Goal: Task Accomplishment & Management: Manage account settings

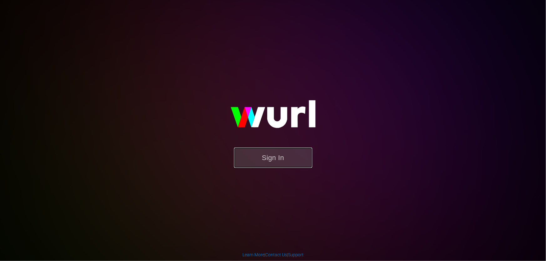
click at [273, 163] on button "Sign In" at bounding box center [273, 158] width 78 height 20
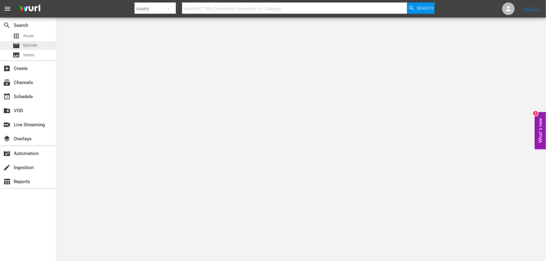
click at [37, 49] on div "movie Episode" at bounding box center [28, 45] width 56 height 9
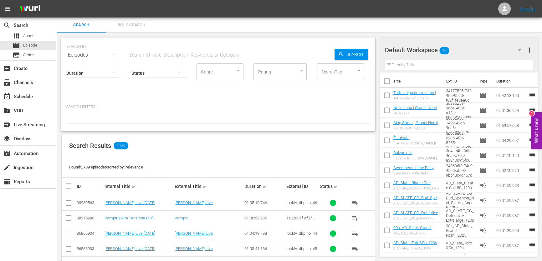
click at [422, 52] on div at bounding box center [407, 51] width 45 height 16
click at [520, 48] on icon "button" at bounding box center [519, 50] width 8 height 8
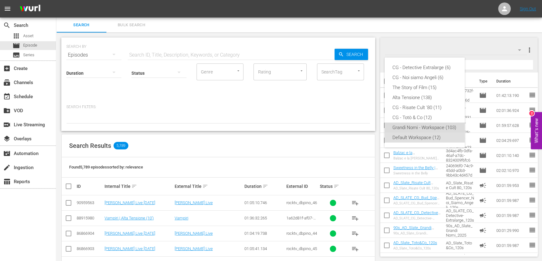
click at [427, 129] on div "Grandi Nomi - Workspace (103)" at bounding box center [424, 128] width 65 height 10
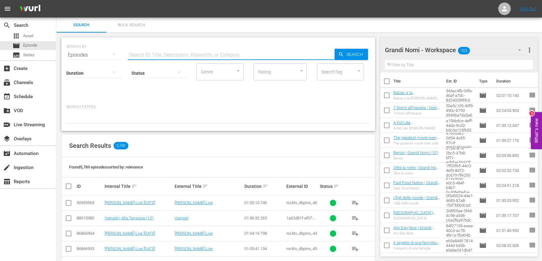
click at [158, 53] on input "text" at bounding box center [231, 55] width 207 height 15
paste input "M4M - Misura per Misura"
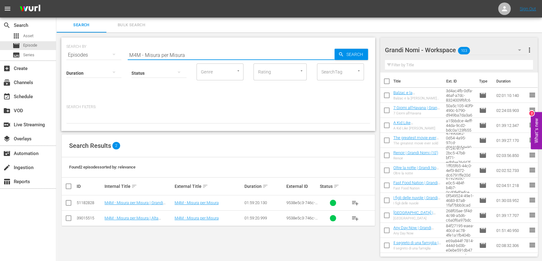
type input "M4M - Misura per Misura"
click at [356, 202] on span "playlist_add" at bounding box center [355, 203] width 8 height 8
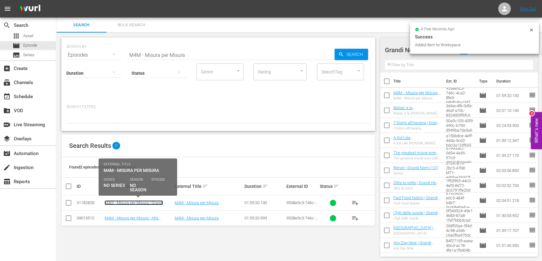
click at [144, 202] on link "M4M - Misura per Misura | Grandi Nomi (10')" at bounding box center [133, 204] width 58 height 9
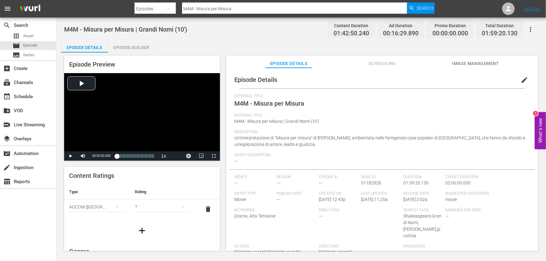
click at [139, 48] on div "Episode Builder" at bounding box center [131, 47] width 47 height 15
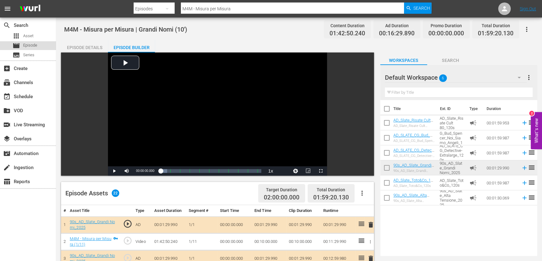
click at [26, 44] on span "Episode" at bounding box center [30, 45] width 14 height 6
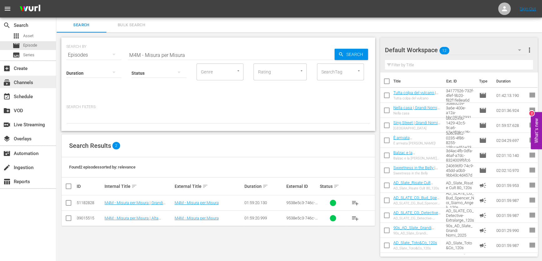
drag, startPoint x: 140, startPoint y: 61, endPoint x: 10, endPoint y: 81, distance: 131.0
click at [56, 0] on div "search Search apps Asset movie Episode subtitles Series add_box Create subscrip…" at bounding box center [298, 0] width 485 height 0
paste input "Il [PERSON_NAME]"
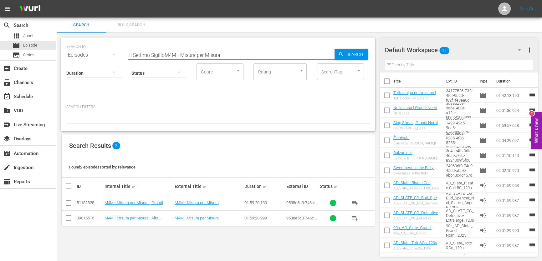
drag, startPoint x: 230, startPoint y: 54, endPoint x: 73, endPoint y: 77, distance: 158.3
click at [74, 77] on div "SEARCH BY Search By Episodes Search ID, Title, Description, Keywords, or Catego…" at bounding box center [218, 84] width 314 height 93
paste input "text"
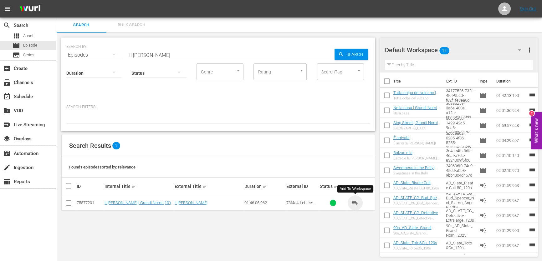
click at [353, 204] on span "playlist_add" at bounding box center [355, 203] width 8 height 8
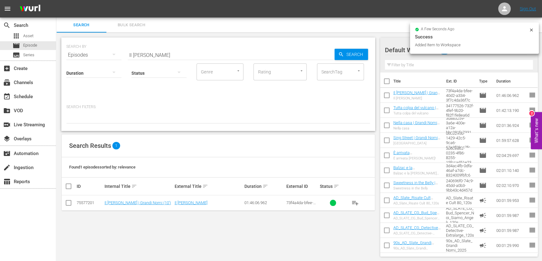
click at [529, 28] on icon at bounding box center [530, 30] width 5 height 5
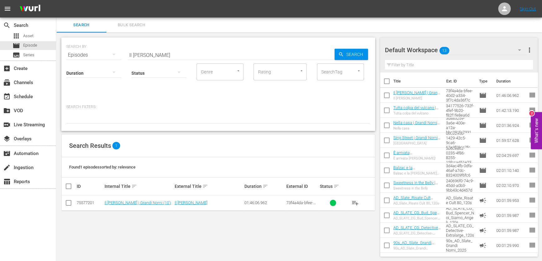
click at [492, 53] on div "Default Workspace 13" at bounding box center [456, 50] width 142 height 18
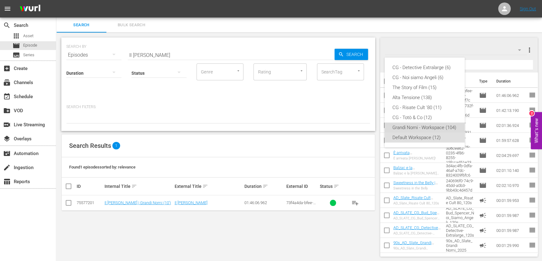
click at [429, 128] on div "Grandi Nomi - Workspace (104)" at bounding box center [424, 128] width 65 height 10
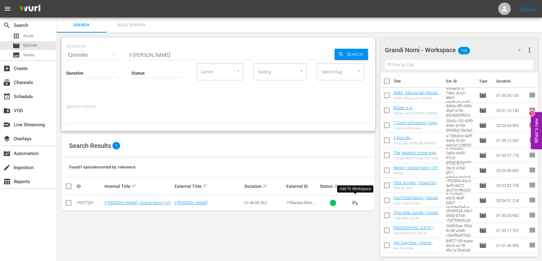
click at [352, 201] on span "playlist_add" at bounding box center [355, 203] width 8 height 8
drag, startPoint x: 140, startPoint y: 63, endPoint x: 110, endPoint y: 71, distance: 31.2
click at [111, 71] on div "Duration Status Genre Genre Rating Rating SearchTag SearchTag" at bounding box center [218, 81] width 304 height 36
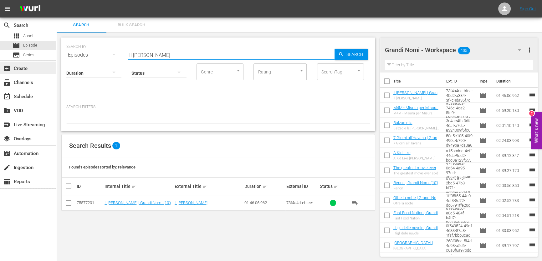
drag, startPoint x: 178, startPoint y: 54, endPoint x: 51, endPoint y: 72, distance: 128.1
click at [56, 0] on div "search Search apps Asset movie Episode subtitles Series add_box Create subscrip…" at bounding box center [298, 0] width 485 height 0
paste input "Caccia all'uom"
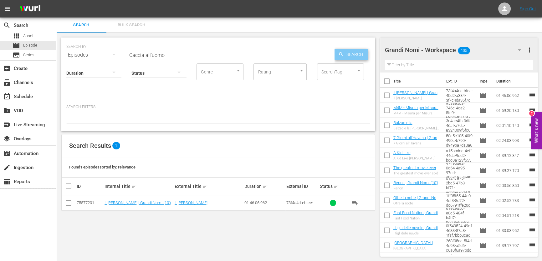
click at [348, 54] on span "Search" at bounding box center [356, 54] width 24 height 11
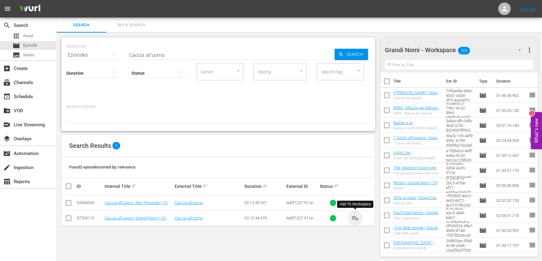
click at [356, 214] on span "playlist_add" at bounding box center [355, 218] width 8 height 8
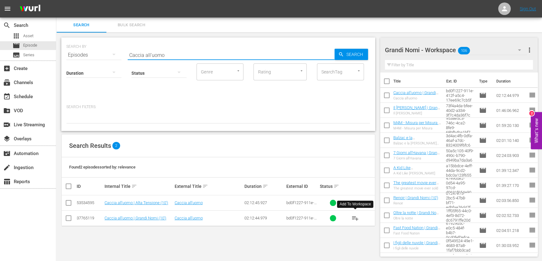
drag, startPoint x: 164, startPoint y: 53, endPoint x: 52, endPoint y: 88, distance: 117.3
click at [56, 0] on div "search Search apps Asset movie Episode subtitles Series add_box Create subscrip…" at bounding box center [298, 0] width 485 height 0
paste input "Per amore di [PERSON_NAME]"
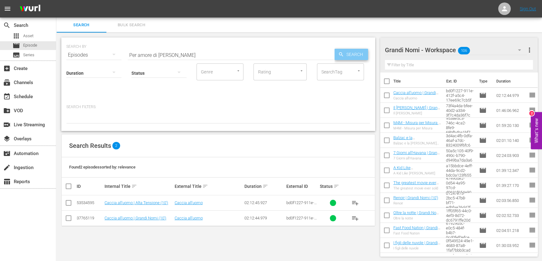
click at [359, 49] on span "Search" at bounding box center [356, 54] width 24 height 11
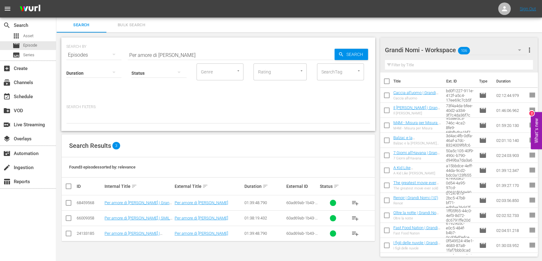
click at [355, 202] on span "playlist_add" at bounding box center [355, 203] width 8 height 8
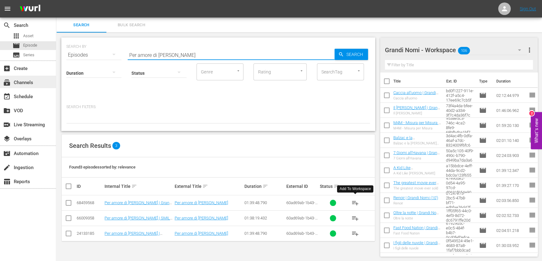
drag, startPoint x: 171, startPoint y: 57, endPoint x: 18, endPoint y: 86, distance: 155.2
click at [56, 0] on div "search Search apps Asset movie Episode subtitles Series add_box Create subscrip…" at bounding box center [298, 0] width 485 height 0
paste input "Unless - A meno che"
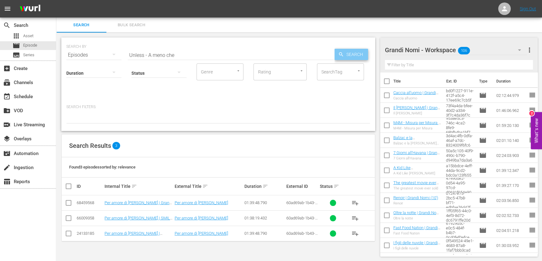
click at [350, 52] on span "Search" at bounding box center [356, 54] width 24 height 11
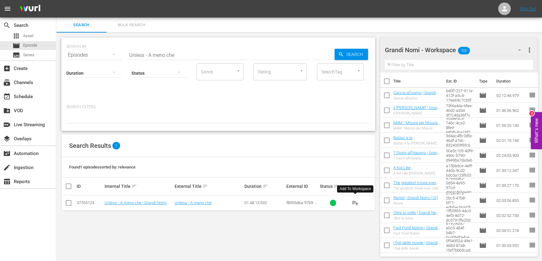
click at [351, 203] on span "playlist_add" at bounding box center [355, 203] width 8 height 8
drag, startPoint x: 180, startPoint y: 58, endPoint x: 84, endPoint y: 76, distance: 97.7
click at [84, 76] on div "Duration Status Genre Genre Rating Rating SearchTag SearchTag" at bounding box center [218, 81] width 304 height 36
click at [158, 55] on input "Unless - A meno che" at bounding box center [231, 55] width 207 height 15
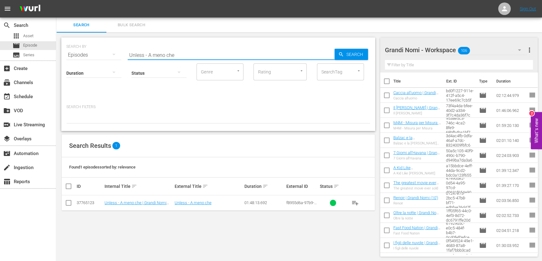
click at [158, 55] on input "Unless - A meno che" at bounding box center [231, 55] width 207 height 15
paste input "10 cose di noi"
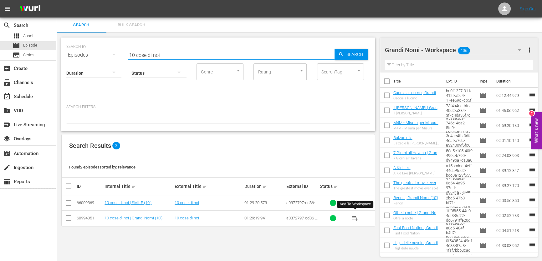
click at [354, 214] on span "playlist_add" at bounding box center [355, 218] width 8 height 8
click at [185, 47] on div "SEARCH BY Search By Episodes Search ID, Title, Description, Keywords, or Catego…" at bounding box center [218, 51] width 304 height 23
drag, startPoint x: 185, startPoint y: 48, endPoint x: 66, endPoint y: 79, distance: 123.6
click at [56, 0] on div "search Search apps Asset movie Episode subtitles Series add_box Create subscrip…" at bounding box center [298, 0] width 485 height 0
paste input "Red Dust"
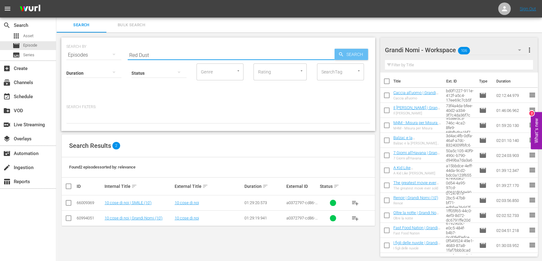
click at [362, 53] on span "Search" at bounding box center [356, 54] width 24 height 11
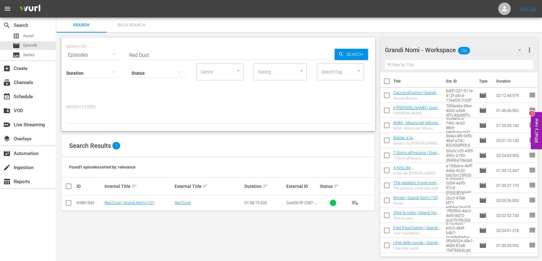
click at [356, 206] on button "playlist_add" at bounding box center [354, 202] width 15 height 15
drag, startPoint x: 170, startPoint y: 53, endPoint x: 35, endPoint y: 73, distance: 136.0
click at [56, 0] on div "search Search apps Asset movie Episode subtitles Series add_box Create subscrip…" at bounding box center [298, 0] width 485 height 0
paste input "vanche - Ti ucciderò"
click at [355, 53] on span "Search" at bounding box center [356, 54] width 24 height 11
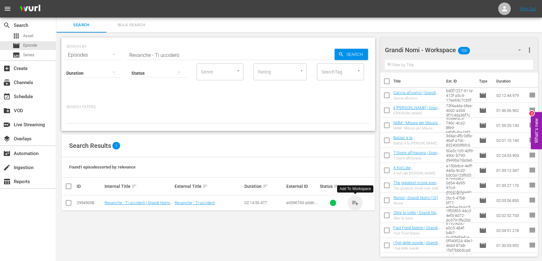
click at [353, 202] on span "playlist_add" at bounding box center [355, 203] width 8 height 8
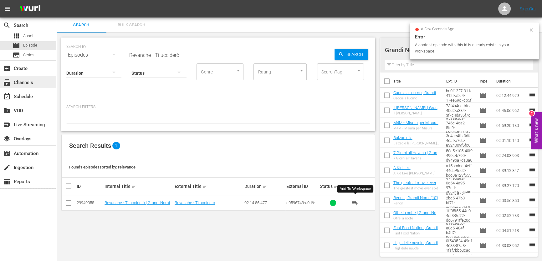
drag, startPoint x: 199, startPoint y: 53, endPoint x: 29, endPoint y: 86, distance: 173.5
click at [56, 0] on div "search Search apps Asset movie Episode subtitles Series add_box Create subscrip…" at bounding box center [298, 0] width 485 height 0
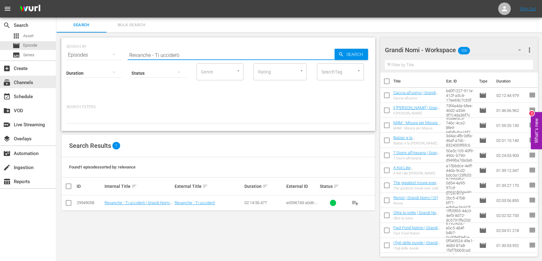
paste input "Closing the Ring"
click at [353, 52] on span "Search" at bounding box center [356, 54] width 24 height 11
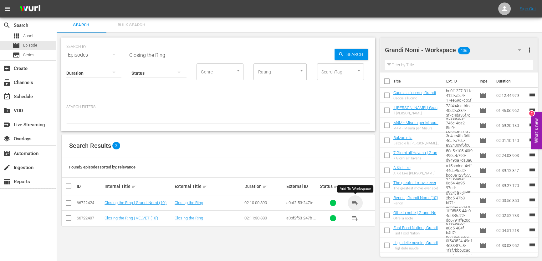
click at [354, 206] on span "playlist_add" at bounding box center [355, 203] width 8 height 8
click at [176, 58] on div "Status" at bounding box center [158, 69] width 55 height 23
drag, startPoint x: 175, startPoint y: 56, endPoint x: 91, endPoint y: 76, distance: 86.9
click at [56, 0] on div "search Search apps Asset movie Episode subtitles Series add_box Create subscrip…" at bounding box center [298, 0] width 485 height 0
paste input "Mother & Child"
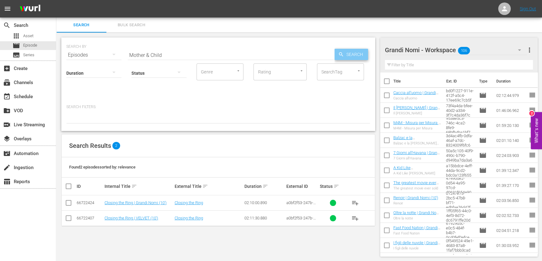
click at [349, 52] on span "Search" at bounding box center [356, 54] width 24 height 11
click at [352, 199] on span "playlist_add" at bounding box center [355, 203] width 8 height 8
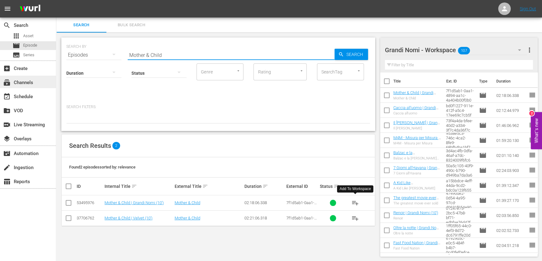
drag, startPoint x: 167, startPoint y: 55, endPoint x: 20, endPoint y: 78, distance: 148.1
click at [56, 0] on div "search Search apps Asset movie Episode subtitles Series add_box Create subscrip…" at bounding box center [298, 0] width 485 height 0
paste input "Una ragazza a [GEOGRAPHIC_DATA]"
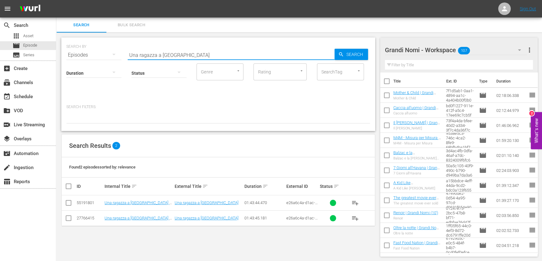
type input "Una ragazza a [GEOGRAPHIC_DATA]"
click at [349, 200] on button "playlist_add" at bounding box center [354, 202] width 15 height 15
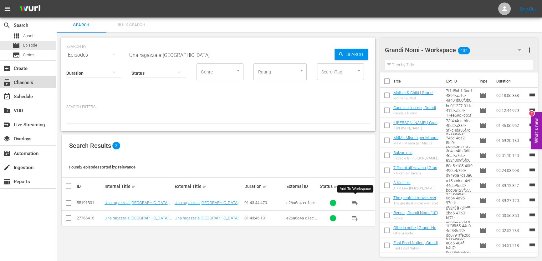
click at [38, 83] on div "subscriptions Channels" at bounding box center [28, 82] width 56 height 13
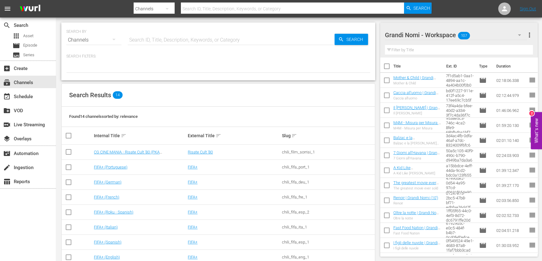
click at [159, 43] on input "text" at bounding box center [231, 40] width 207 height 15
click at [159, 41] on input "text" at bounding box center [231, 40] width 207 height 15
type input "grandi"
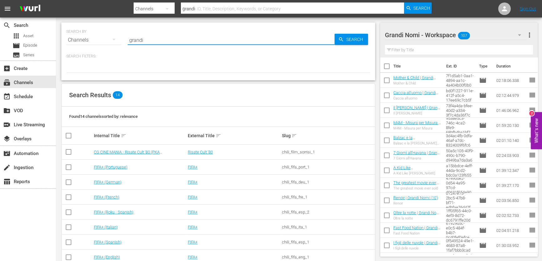
type input "grandi nomi"
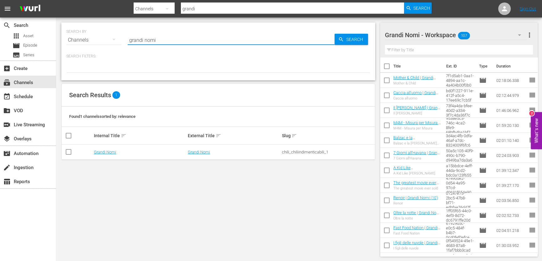
type input "grandi nomi"
click at [102, 150] on link "Grandi Nomi" at bounding box center [105, 152] width 22 height 5
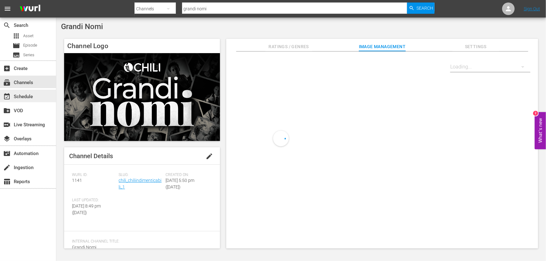
click at [35, 98] on div "event_available Schedule" at bounding box center [28, 96] width 56 height 13
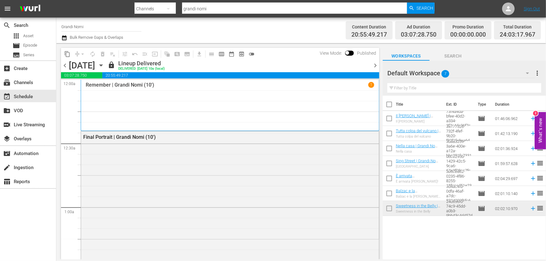
click at [371, 65] on div at bounding box center [370, 65] width 3 height 11
click at [371, 65] on span "chevron_right" at bounding box center [375, 66] width 8 height 8
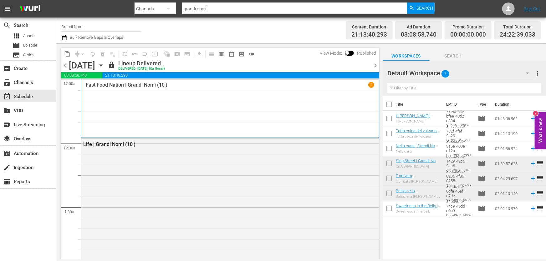
click at [371, 65] on span "chevron_right" at bounding box center [375, 66] width 8 height 8
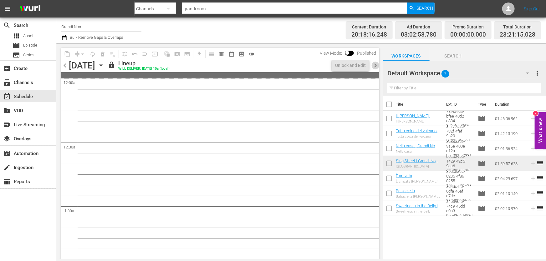
click at [371, 65] on span "chevron_right" at bounding box center [375, 66] width 8 height 8
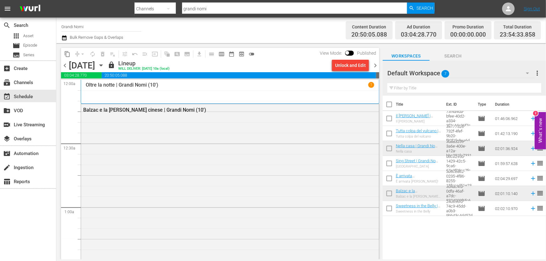
click at [371, 65] on span "chevron_right" at bounding box center [375, 66] width 8 height 8
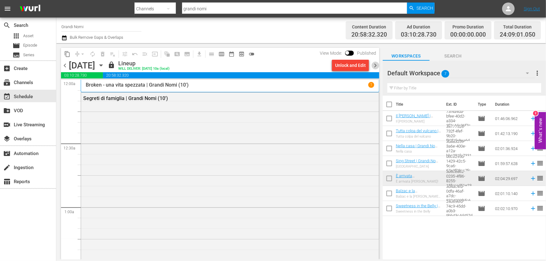
click at [371, 65] on span "chevron_right" at bounding box center [375, 66] width 8 height 8
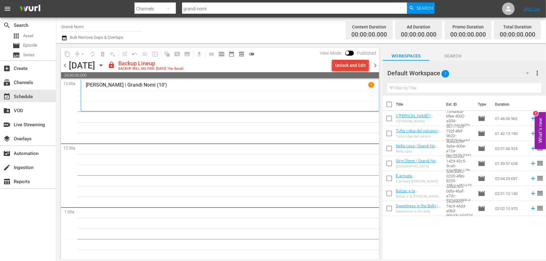
click at [351, 62] on div "Unlock and Edit" at bounding box center [350, 65] width 31 height 11
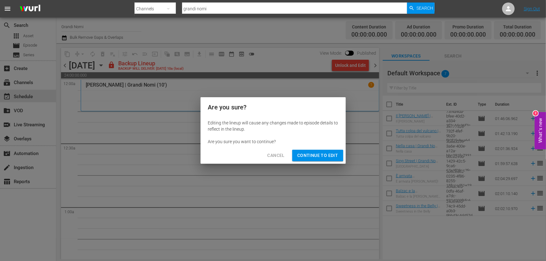
click at [327, 156] on span "Continue to Edit" at bounding box center [317, 156] width 41 height 8
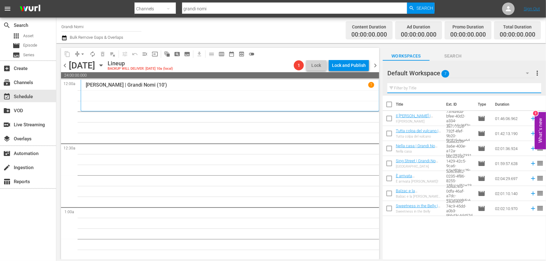
click at [426, 88] on input "text" at bounding box center [464, 88] width 154 height 10
paste input "Per amore di [PERSON_NAME]"
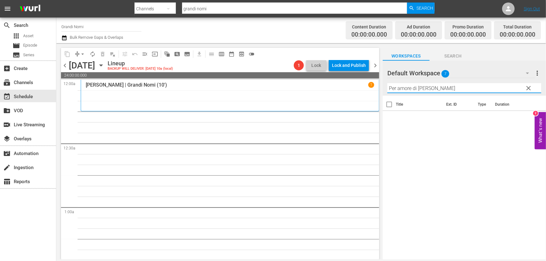
click at [459, 77] on div "Default Workspace 7" at bounding box center [461, 73] width 148 height 18
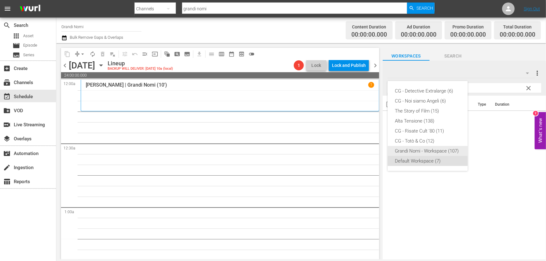
click at [435, 148] on div "Grandi Nomi - Workspace (107)" at bounding box center [427, 151] width 65 height 10
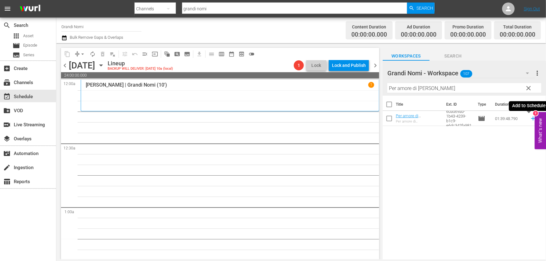
click at [529, 120] on icon at bounding box center [532, 118] width 7 height 7
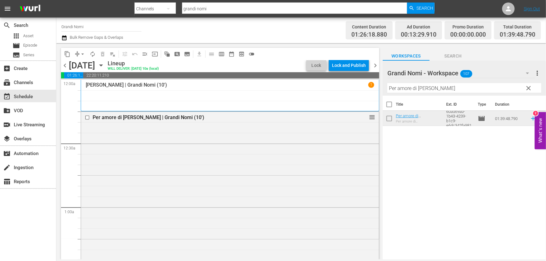
click at [162, 129] on div "Per amore di [PERSON_NAME] | Grandi Nomi (10') reorder" at bounding box center [230, 217] width 298 height 210
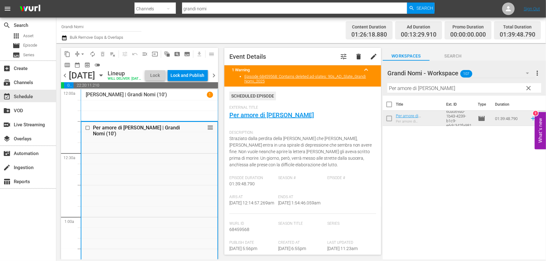
scroll to position [142, 0]
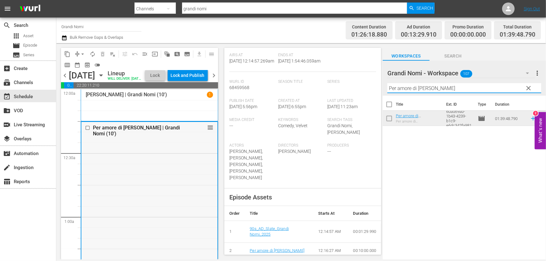
drag, startPoint x: 489, startPoint y: 92, endPoint x: 156, endPoint y: 141, distance: 337.2
click at [170, 138] on div "content_copy compress arrow_drop_down autorenew_outlined delete_forever_outline…" at bounding box center [300, 151] width 489 height 216
paste input "I figli delle nuvole"
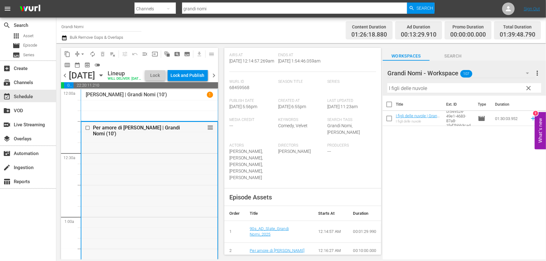
drag, startPoint x: 154, startPoint y: 150, endPoint x: 154, endPoint y: 154, distance: 3.8
click at [154, 154] on div "Per amore di [PERSON_NAME] | Grandi Nomi (10') reorder" at bounding box center [149, 227] width 136 height 210
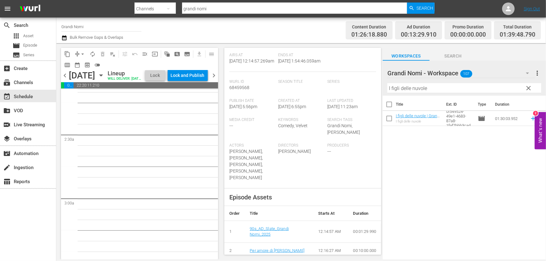
scroll to position [284, 0]
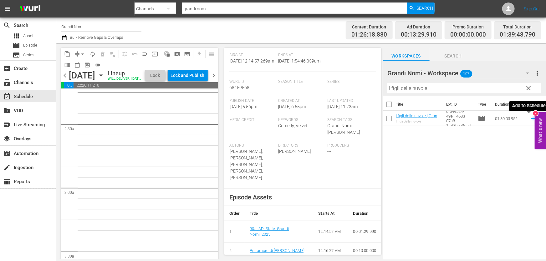
click at [529, 122] on icon at bounding box center [532, 118] width 7 height 7
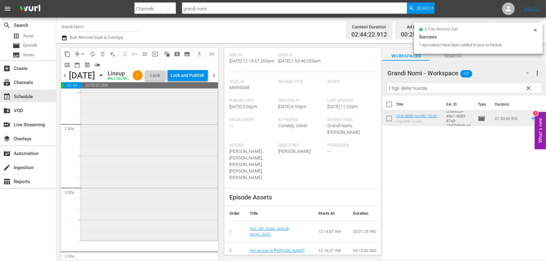
click at [167, 163] on div "I figli delle nuvole | Grandi Nomi (10') reorder" at bounding box center [149, 144] width 137 height 189
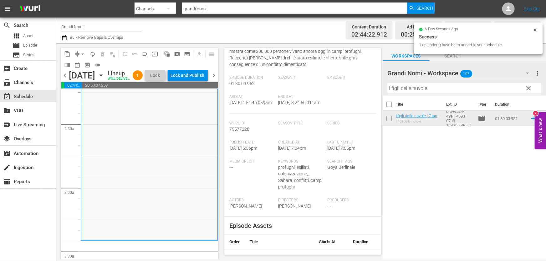
scroll to position [142, 0]
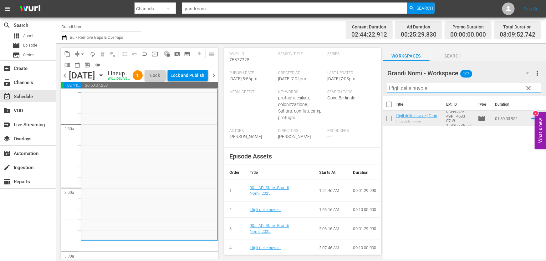
drag, startPoint x: 441, startPoint y: 88, endPoint x: 248, endPoint y: 126, distance: 196.6
click at [262, 122] on div "content_copy compress arrow_drop_down autorenew_outlined delete_forever_outline…" at bounding box center [300, 151] width 489 height 216
paste input "Red Dust"
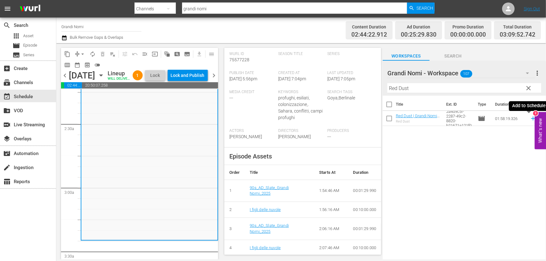
click at [529, 116] on icon at bounding box center [532, 118] width 7 height 7
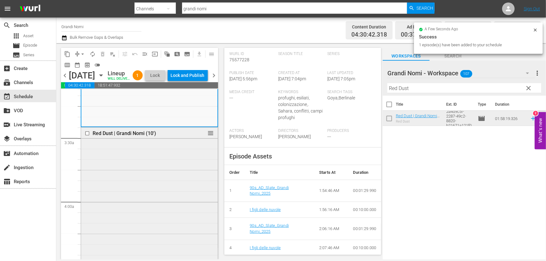
click at [180, 139] on div "Red Dust | Grandi Nomi (10') reorder" at bounding box center [149, 134] width 137 height 12
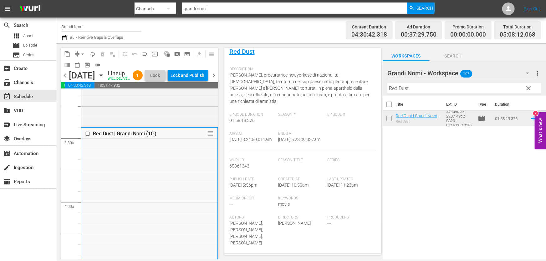
scroll to position [113, 0]
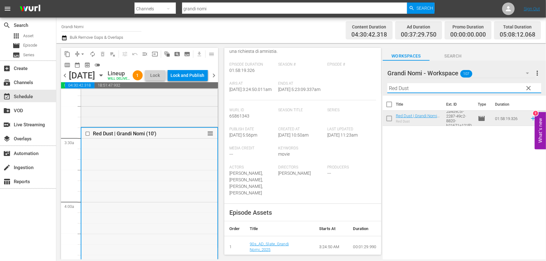
drag, startPoint x: 421, startPoint y: 89, endPoint x: 169, endPoint y: 141, distance: 257.2
click at [271, 116] on div "content_copy compress arrow_drop_down autorenew_outlined delete_forever_outline…" at bounding box center [300, 151] width 489 height 216
paste input "Unless - A meno che"
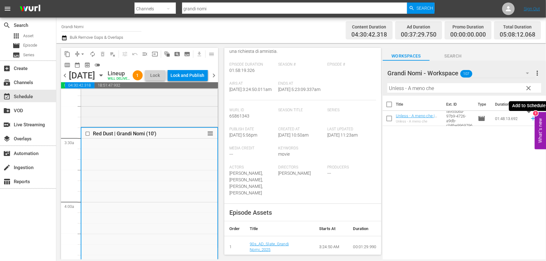
click at [529, 120] on icon at bounding box center [532, 118] width 7 height 7
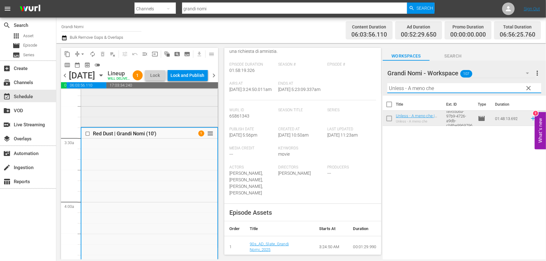
drag, startPoint x: 455, startPoint y: 84, endPoint x: 189, endPoint y: 137, distance: 271.5
click at [222, 127] on div "content_copy compress arrow_drop_down autorenew_outlined delete_forever_outline…" at bounding box center [300, 151] width 489 height 216
paste input "M4M - Misura per Misura"
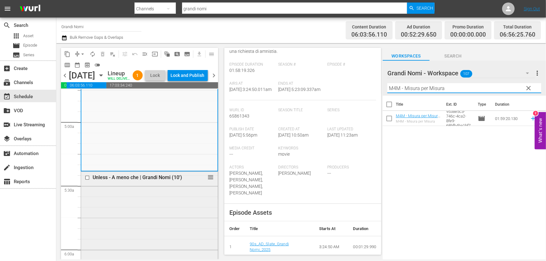
scroll to position [653, 0]
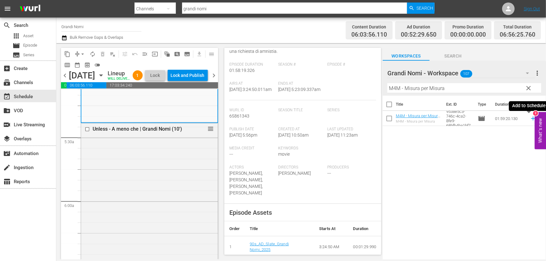
click at [529, 118] on icon at bounding box center [532, 118] width 7 height 7
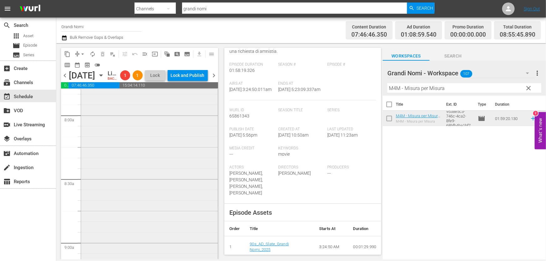
scroll to position [1108, 0]
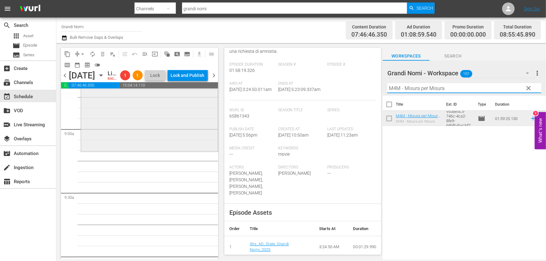
drag, startPoint x: 448, startPoint y: 88, endPoint x: 212, endPoint y: 134, distance: 240.7
click at [212, 134] on div "content_copy compress arrow_drop_down autorenew_outlined delete_forever_outline…" at bounding box center [300, 151] width 489 height 216
paste input "Il [PERSON_NAME]"
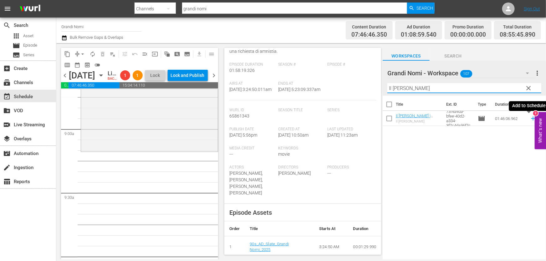
click at [529, 119] on icon at bounding box center [532, 118] width 7 height 7
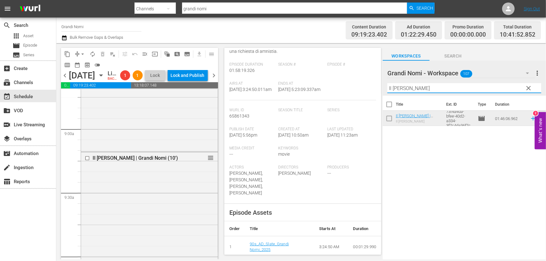
drag, startPoint x: 441, startPoint y: 90, endPoint x: 241, endPoint y: 124, distance: 202.7
click at [241, 124] on div "content_copy compress arrow_drop_down autorenew_outlined delete_forever_outline…" at bounding box center [300, 151] width 489 height 216
paste input "10 cose di noi"
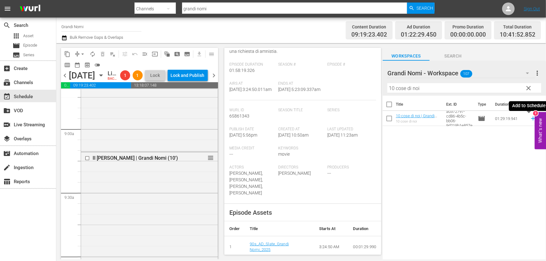
click at [531, 119] on icon at bounding box center [533, 119] width 4 height 4
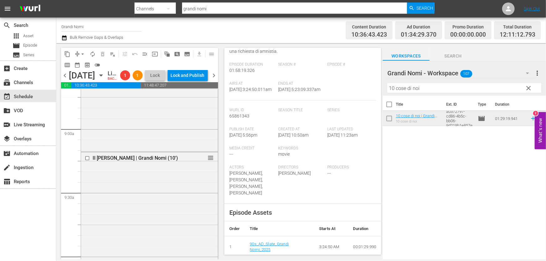
drag, startPoint x: 438, startPoint y: 89, endPoint x: 246, endPoint y: 110, distance: 192.8
click at [247, 110] on div "content_copy compress arrow_drop_down autorenew_outlined delete_forever_outline…" at bounding box center [300, 151] width 489 height 216
paste input "Revanche - Ti ucciderò"
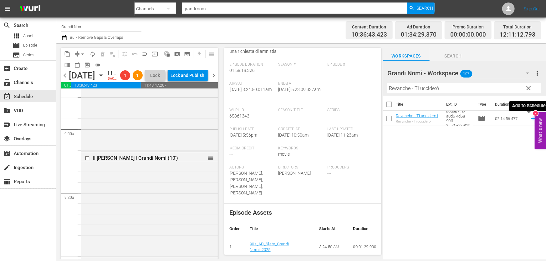
click at [531, 120] on icon at bounding box center [532, 118] width 7 height 7
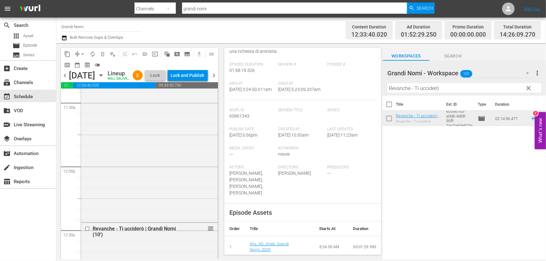
scroll to position [1535, 0]
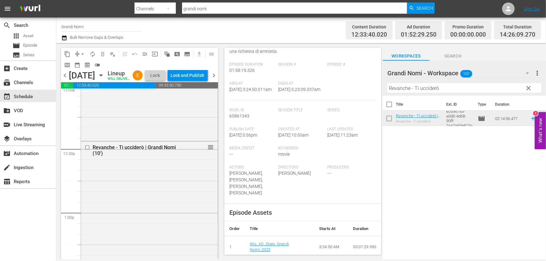
drag, startPoint x: 470, startPoint y: 88, endPoint x: 222, endPoint y: 118, distance: 249.7
click at [226, 116] on div "content_copy compress arrow_drop_down autorenew_outlined delete_forever_outline…" at bounding box center [300, 151] width 489 height 216
paste input "Closing the Ring"
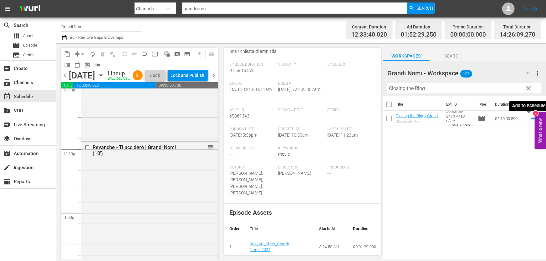
click at [529, 121] on icon at bounding box center [532, 118] width 7 height 7
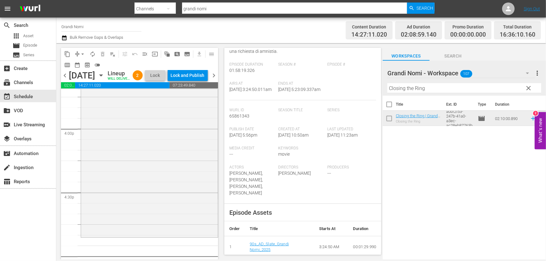
scroll to position [2075, 0]
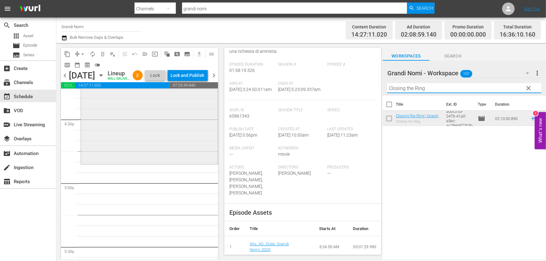
drag, startPoint x: 455, startPoint y: 89, endPoint x: 103, endPoint y: 158, distance: 358.8
click at [114, 154] on div "content_copy compress arrow_drop_down autorenew_outlined delete_forever_outline…" at bounding box center [300, 151] width 489 height 216
paste input "Una ragazza a [GEOGRAPHIC_DATA]"
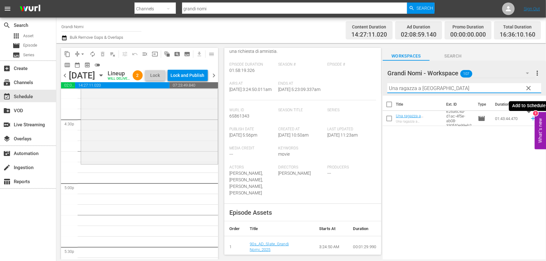
click at [530, 118] on icon at bounding box center [532, 118] width 7 height 7
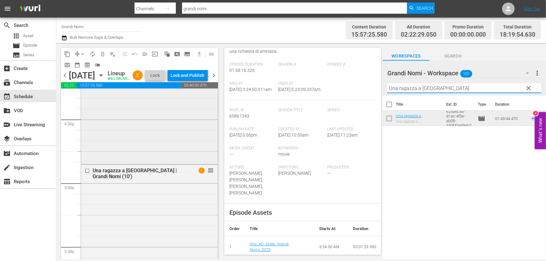
drag, startPoint x: 454, startPoint y: 89, endPoint x: 162, endPoint y: 136, distance: 295.8
click at [168, 135] on div "content_copy compress arrow_drop_down autorenew_outlined delete_forever_outline…" at bounding box center [300, 151] width 489 height 216
paste input "Mother & Child"
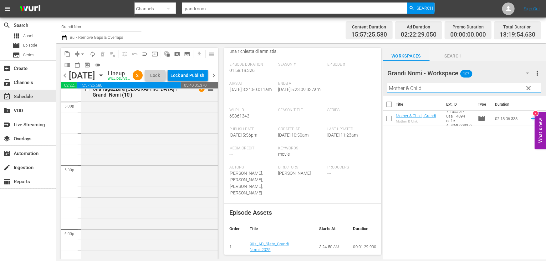
scroll to position [2217, 0]
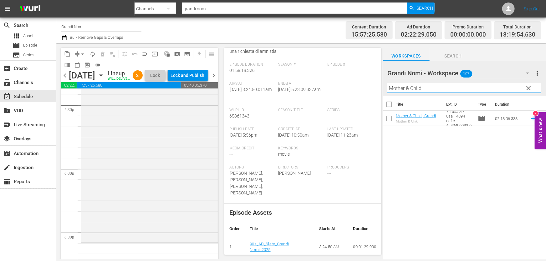
click at [527, 119] on td at bounding box center [531, 118] width 9 height 15
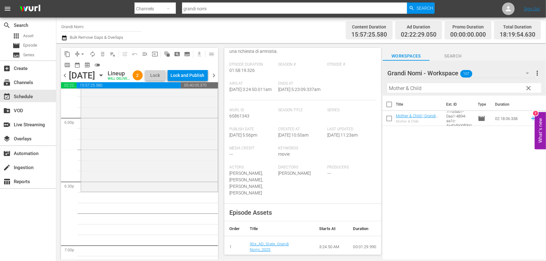
scroll to position [2359, 0]
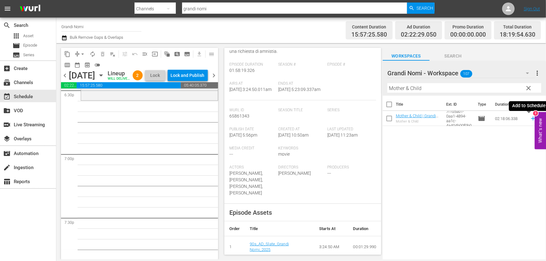
click at [531, 119] on icon at bounding box center [533, 119] width 4 height 4
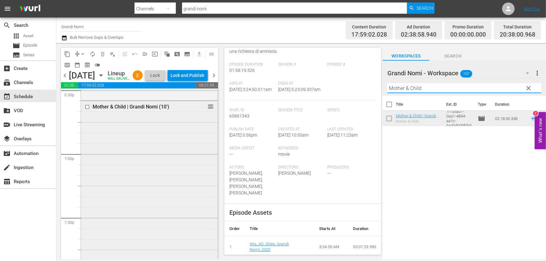
drag, startPoint x: 449, startPoint y: 88, endPoint x: 88, endPoint y: 141, distance: 364.7
click at [88, 141] on div "content_copy compress arrow_drop_down autorenew_outlined delete_forever_outline…" at bounding box center [300, 151] width 489 height 216
paste input "Caccia all'uomo"
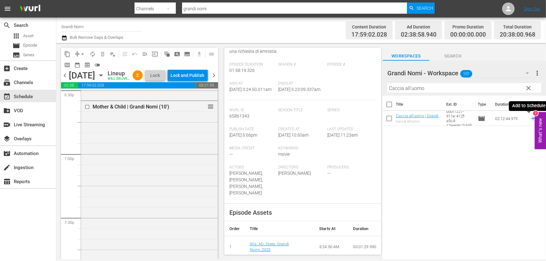
click at [531, 119] on icon at bounding box center [533, 119] width 4 height 4
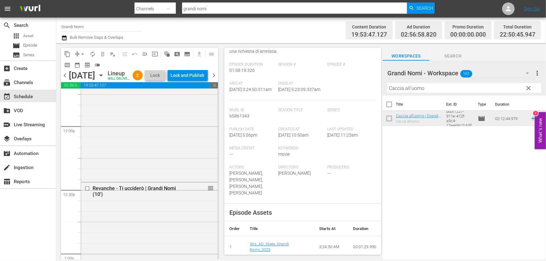
scroll to position [1505, 0]
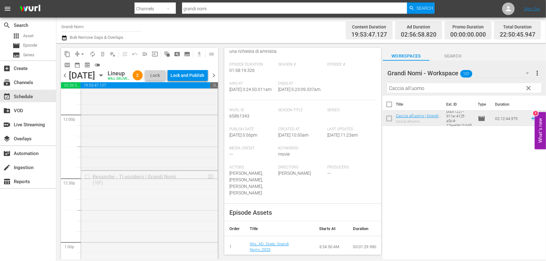
drag, startPoint x: 209, startPoint y: 185, endPoint x: 199, endPoint y: 244, distance: 59.4
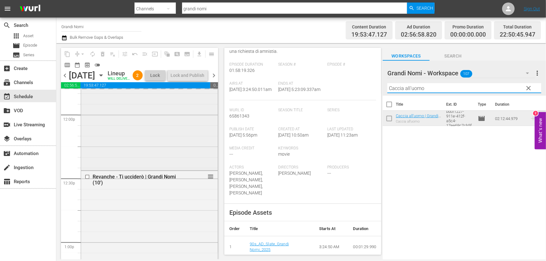
drag, startPoint x: 449, startPoint y: 87, endPoint x: 172, endPoint y: 143, distance: 282.5
click at [175, 142] on div "content_copy compress arrow_drop_down autorenew_outlined delete_forever_outline…" at bounding box center [300, 151] width 489 height 216
paste input "Addio [PERSON_NAME]"
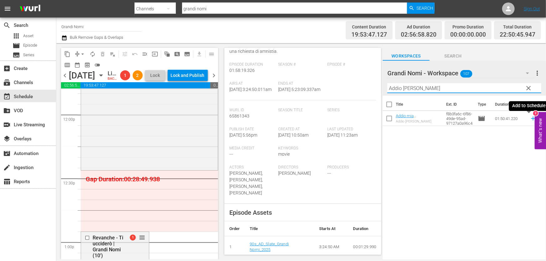
type input "Addio [PERSON_NAME]"
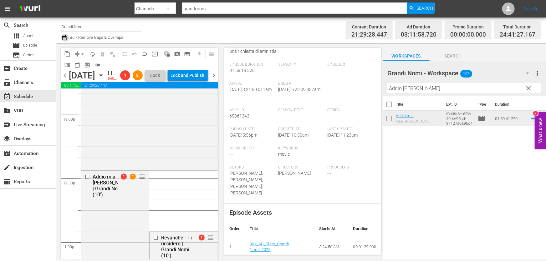
click at [66, 35] on icon "button" at bounding box center [64, 38] width 6 height 8
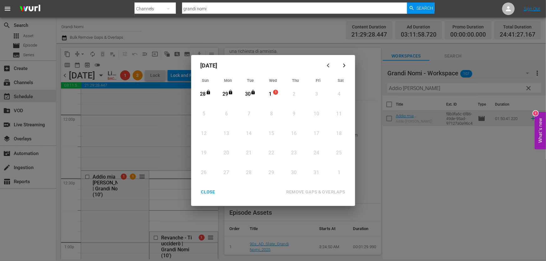
click at [269, 92] on div "1" at bounding box center [270, 94] width 8 height 7
click at [303, 188] on div "REMOVE GAPS & OVERLAPS" at bounding box center [315, 192] width 69 height 8
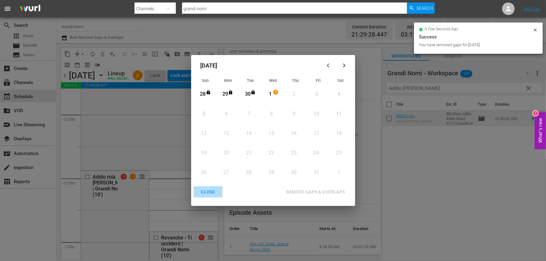
click at [206, 194] on div "CLOSE" at bounding box center [208, 192] width 24 height 8
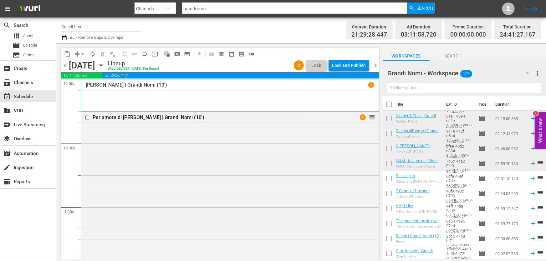
click at [69, 39] on span "Bulk Remove Gaps & Overlaps" at bounding box center [96, 37] width 54 height 5
click at [68, 38] on button "button" at bounding box center [65, 38] width 8 height 8
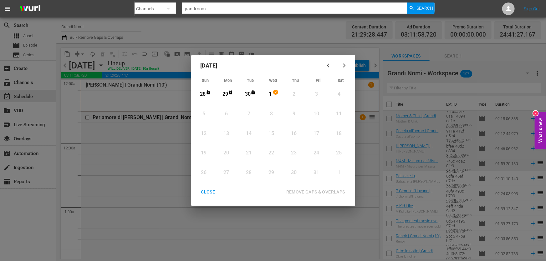
click at [267, 93] on div "1" at bounding box center [270, 94] width 8 height 7
click at [330, 203] on div "All lineups in the selected date range will be unlocked" at bounding box center [273, 202] width 159 height 8
click at [328, 192] on div "REMOVE GAPS & OVERLAPS" at bounding box center [315, 192] width 69 height 8
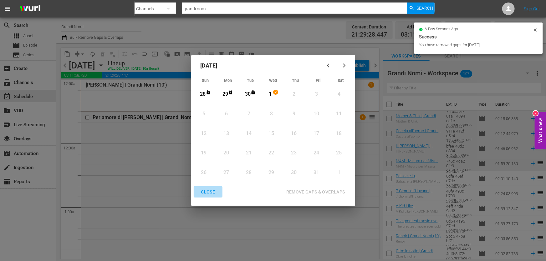
click at [206, 194] on div "CLOSE" at bounding box center [208, 192] width 24 height 8
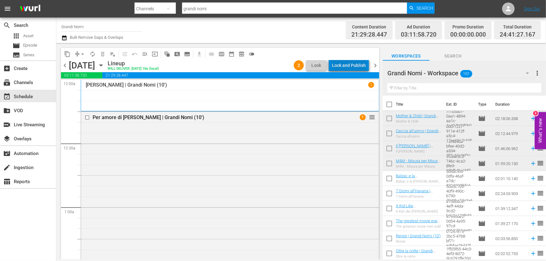
click at [356, 65] on div "Lock and Publish" at bounding box center [349, 65] width 34 height 11
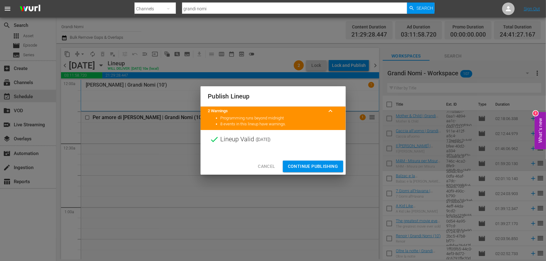
click at [303, 166] on span "Continue Publishing" at bounding box center [313, 167] width 50 height 8
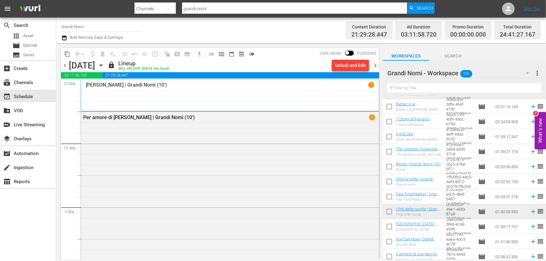
scroll to position [142, 0]
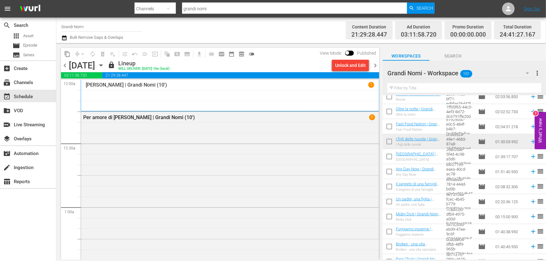
click at [377, 63] on span "chevron_right" at bounding box center [375, 66] width 8 height 8
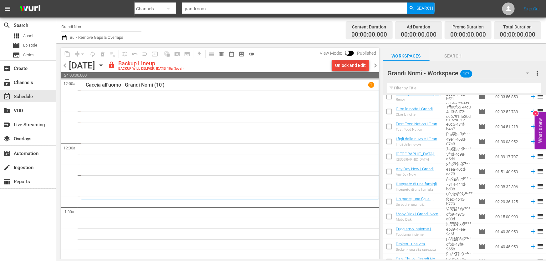
click at [362, 65] on div "Unlock and Edit" at bounding box center [350, 65] width 31 height 11
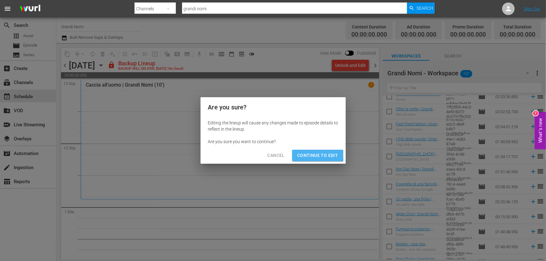
click at [308, 153] on span "Continue to Edit" at bounding box center [317, 156] width 41 height 8
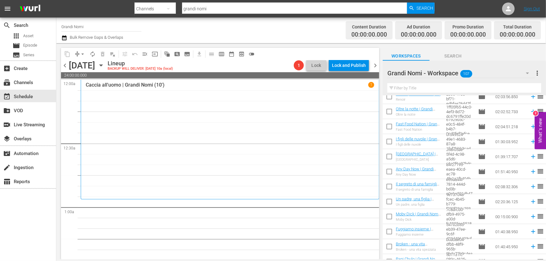
click at [411, 87] on input "text" at bounding box center [464, 88] width 154 height 10
paste input "All That Divides Us"
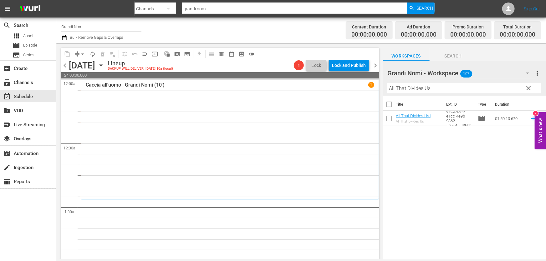
click at [521, 121] on td "01:50:10.620" at bounding box center [509, 118] width 34 height 15
click at [530, 122] on icon at bounding box center [532, 118] width 7 height 7
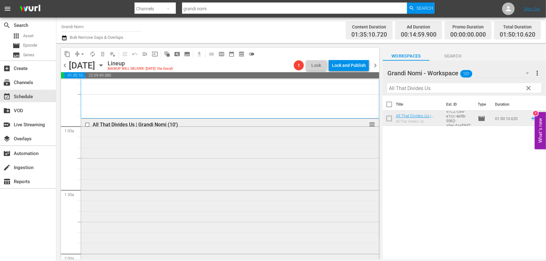
scroll to position [170, 0]
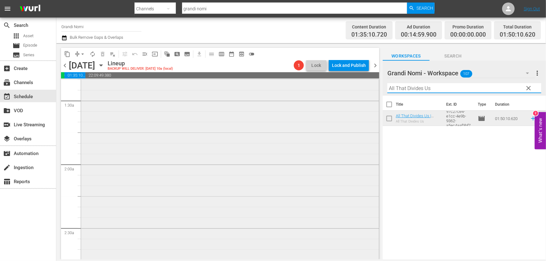
drag, startPoint x: 435, startPoint y: 84, endPoint x: 188, endPoint y: 125, distance: 250.4
click at [189, 125] on div "content_copy compress arrow_drop_down autorenew_outlined delete_forever_outline…" at bounding box center [300, 151] width 489 height 216
paste input "To Kill a King"
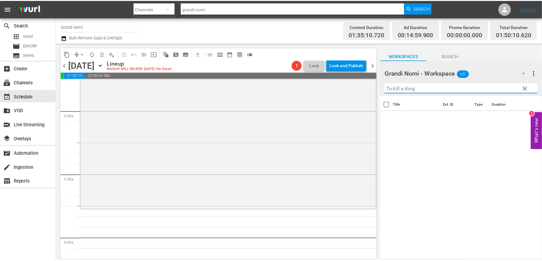
scroll to position [313, 0]
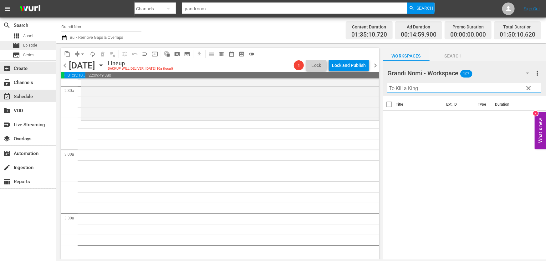
type input "To Kill a King"
click at [31, 44] on span "Episode" at bounding box center [30, 45] width 14 height 6
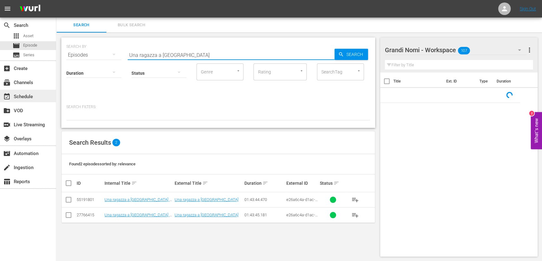
drag, startPoint x: 185, startPoint y: 57, endPoint x: 0, endPoint y: 100, distance: 189.6
click at [56, 0] on div "search Search apps Asset movie Episode subtitles Series add_box Create subscrip…" at bounding box center [298, 0] width 485 height 0
paste input "To Kill a King"
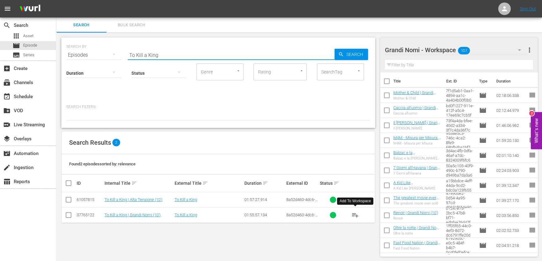
click at [356, 214] on span "playlist_add" at bounding box center [355, 215] width 8 height 8
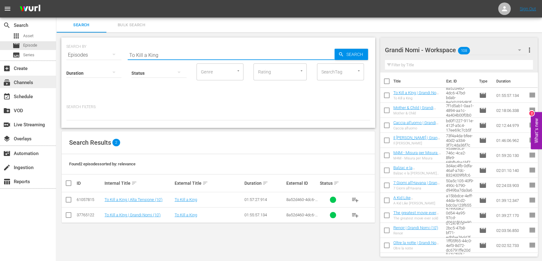
drag, startPoint x: 175, startPoint y: 50, endPoint x: 0, endPoint y: 76, distance: 177.0
click at [56, 0] on div "search Search apps Asset movie Episode subtitles Series add_box Create subscrip…" at bounding box center [298, 0] width 485 height 0
paste input "Sinfonia D'Autunno"
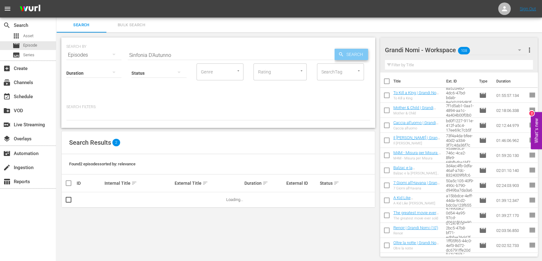
click at [349, 56] on span "Search" at bounding box center [356, 54] width 24 height 11
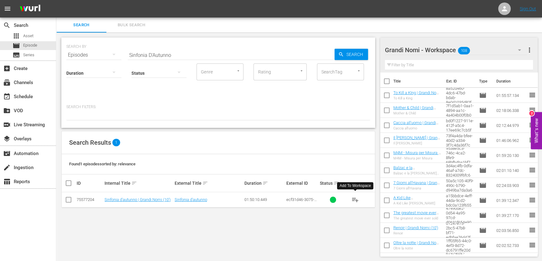
click at [360, 197] on button "playlist_add" at bounding box center [354, 199] width 15 height 15
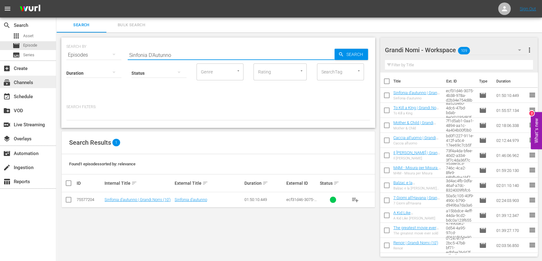
drag, startPoint x: 183, startPoint y: 56, endPoint x: 4, endPoint y: 85, distance: 181.2
click at [56, 0] on div "search Search apps Asset movie Episode subtitles Series add_box Create subscrip…" at bounding box center [298, 0] width 485 height 0
paste input "Il prigioniero di Amsterdam (aka Corrispondente 17)"
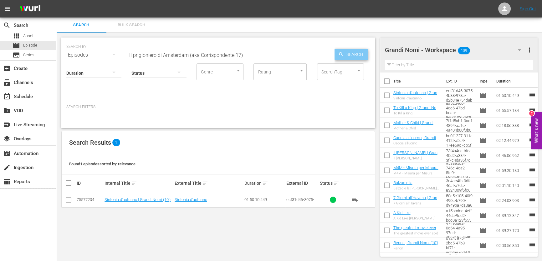
click at [348, 52] on span "Search" at bounding box center [356, 54] width 24 height 11
click at [350, 195] on button "playlist_add" at bounding box center [354, 199] width 15 height 15
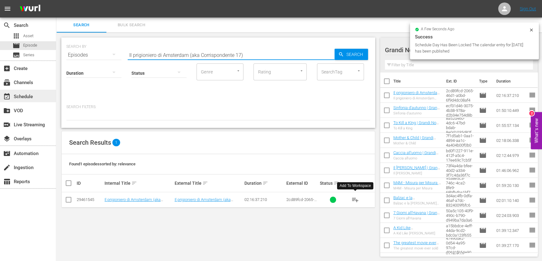
drag, startPoint x: 249, startPoint y: 55, endPoint x: 3, endPoint y: 97, distance: 249.7
click at [56, 0] on div "search Search apps Asset movie Episode subtitles Series add_box Create subscrip…" at bounding box center [298, 0] width 485 height 0
paste input "Critical Thinking"
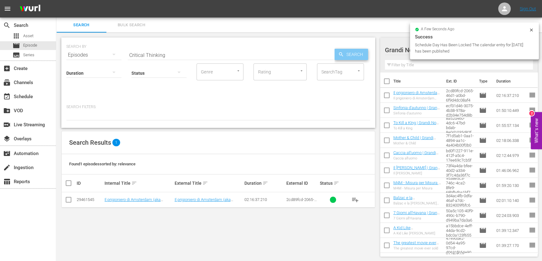
click at [355, 55] on span "Search" at bounding box center [356, 54] width 24 height 11
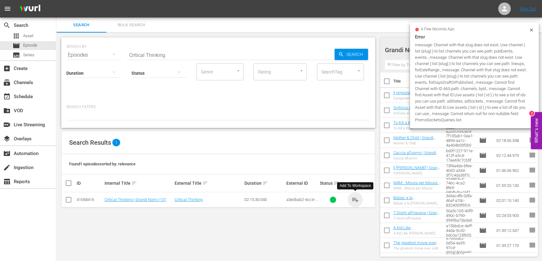
click at [356, 202] on span "playlist_add" at bounding box center [355, 200] width 8 height 8
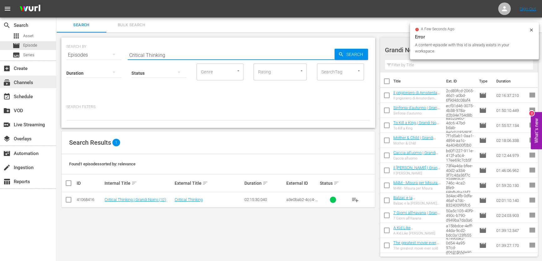
drag, startPoint x: 172, startPoint y: 53, endPoint x: 8, endPoint y: 82, distance: 166.7
click at [56, 0] on div "search Search apps Asset movie Episode subtitles Series add_box Create subscrip…" at bounding box center [298, 0] width 485 height 0
paste input "acciatore di teste"
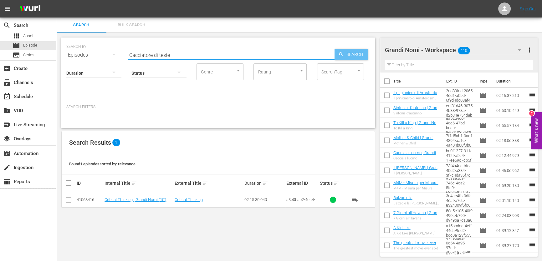
click at [347, 52] on span "Search" at bounding box center [356, 54] width 24 height 11
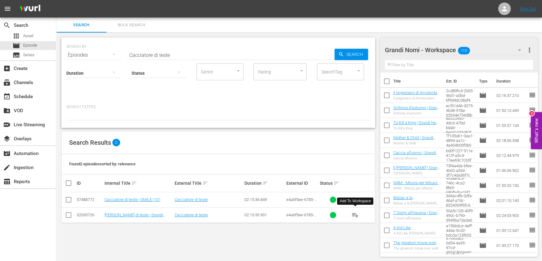
click at [356, 213] on span "playlist_add" at bounding box center [355, 215] width 8 height 8
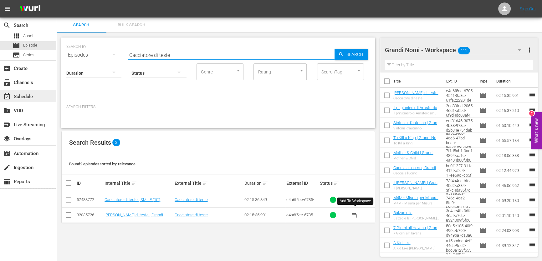
drag, startPoint x: 191, startPoint y: 54, endPoint x: 0, endPoint y: 94, distance: 195.3
click at [56, 0] on div "search Search apps Asset movie Episode subtitles Series add_box Create subscrip…" at bounding box center [298, 0] width 485 height 0
paste input "La rivoluzione di charli"
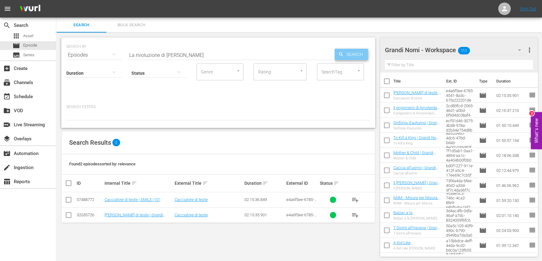
click at [345, 50] on span "Search" at bounding box center [356, 54] width 24 height 11
click at [357, 200] on span "playlist_add" at bounding box center [355, 200] width 8 height 8
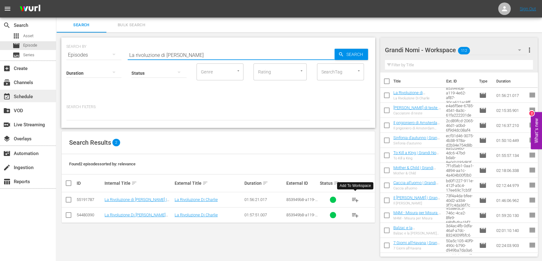
drag, startPoint x: 199, startPoint y: 55, endPoint x: 5, endPoint y: 93, distance: 197.8
click at [56, 0] on div "search Search apps Asset movie Episode subtitles Series add_box Create subscrip…" at bounding box center [298, 0] width 485 height 0
paste input "In viaggio con Ev"
type input "In viaggio con [PERSON_NAME]"
click at [350, 58] on span "Search" at bounding box center [356, 54] width 24 height 11
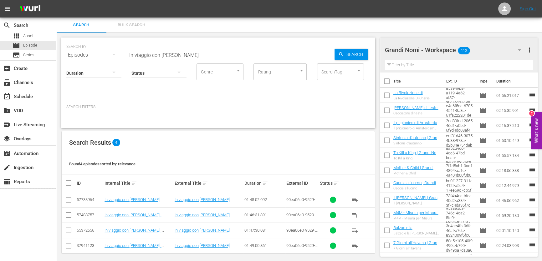
scroll to position [3, 0]
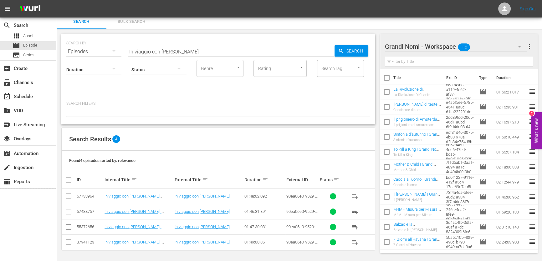
click at [72, 212] on input "checkbox" at bounding box center [69, 213] width 8 height 8
checkbox input "true"
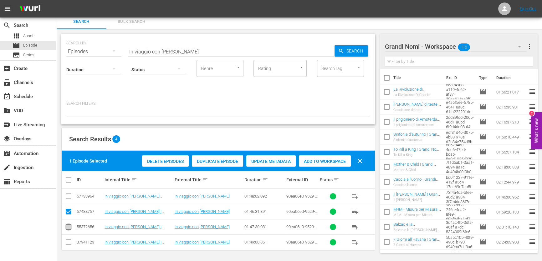
click at [71, 224] on input "checkbox" at bounding box center [69, 228] width 8 height 8
checkbox input "true"
click at [65, 212] on input "checkbox" at bounding box center [69, 213] width 8 height 8
checkbox input "false"
click at [69, 223] on icon at bounding box center [69, 227] width 8 height 8
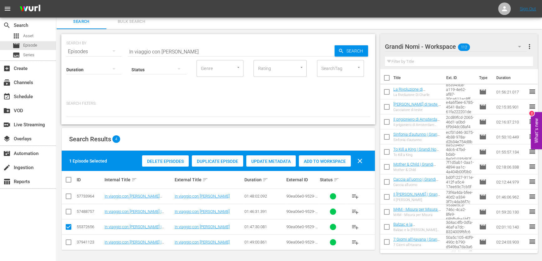
click at [69, 227] on input "checkbox" at bounding box center [69, 228] width 8 height 8
checkbox input "false"
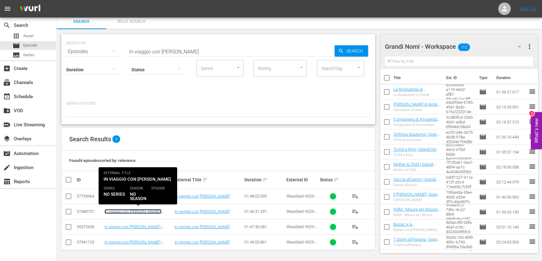
click at [148, 211] on link "In viaggio con [PERSON_NAME] | Grandi Nomi (10') - Promo Evento WeShort" at bounding box center [133, 216] width 58 height 14
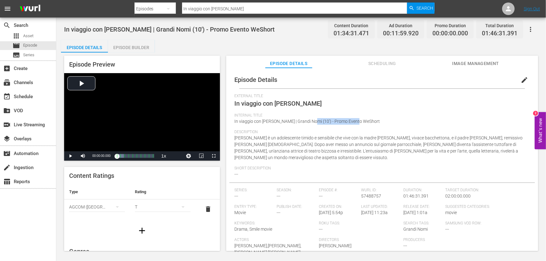
drag, startPoint x: 355, startPoint y: 122, endPoint x: 307, endPoint y: 126, distance: 48.6
click at [307, 126] on div "Internal Title In viaggio con [PERSON_NAME] | Grandi Nomi (10') - Promo Evento …" at bounding box center [381, 121] width 295 height 17
click at [520, 78] on span "edit" at bounding box center [524, 80] width 8 height 8
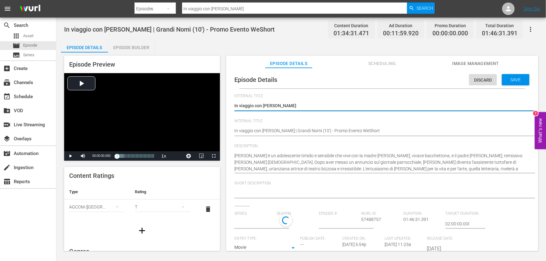
type input "No Series"
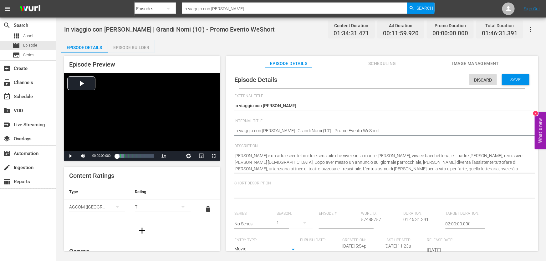
paste textarea "In viaggio con [PERSON_NAME]"
type textarea "In viaggio con [PERSON_NAME] In viaggio con [PERSON_NAME] | Grandi Nomi (10') -…"
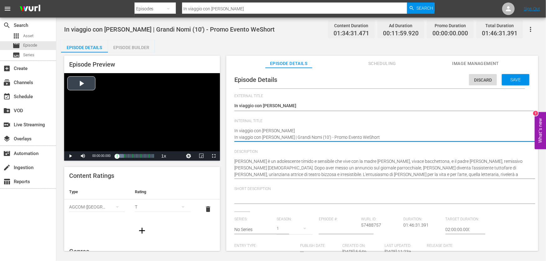
drag, startPoint x: 300, startPoint y: 129, endPoint x: 212, endPoint y: 139, distance: 87.8
click at [212, 139] on div "Episode Preview Video Player is loading. Play Video Play Mute Current Time 00:0…" at bounding box center [301, 155] width 480 height 204
click at [281, 129] on textarea "In viaggio con [PERSON_NAME] | Grandi Nomi (10') - Promo Evento WeShort" at bounding box center [380, 134] width 292 height 13
click at [298, 129] on textarea "In viaggio con [PERSON_NAME] | Grandi Nomi (10') - Promo Evento WeShort" at bounding box center [380, 134] width 292 height 13
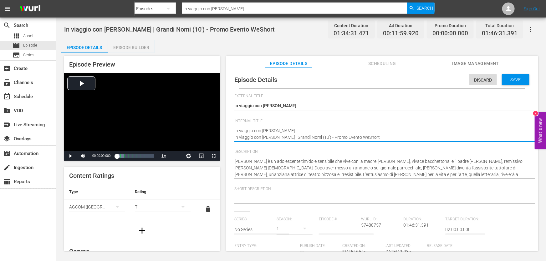
drag, startPoint x: 277, startPoint y: 132, endPoint x: 228, endPoint y: 133, distance: 49.4
click at [228, 133] on div "Episode Details Discard Save External Title In viaggio con [PERSON_NAME] In via…" at bounding box center [382, 162] width 312 height 189
type textarea "In viaggio con [PERSON_NAME] | Grandi Nomi (10') - Promo Evento WeShort"
drag, startPoint x: 309, startPoint y: 139, endPoint x: 356, endPoint y: 135, distance: 47.4
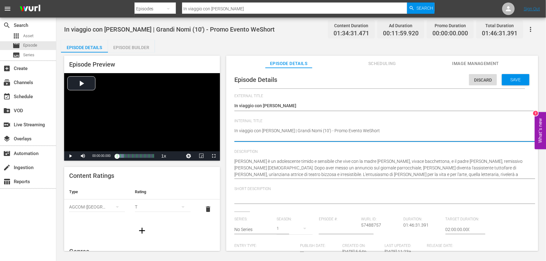
click at [356, 135] on textarea "In viaggio con [PERSON_NAME] | Grandi Nomi (10') - Promo Evento WeShort" at bounding box center [380, 134] width 292 height 13
type textarea "In viaggio con [PERSON_NAME] | Grandi Nomi (10') -"
click at [269, 130] on textarea "In viaggio con [PERSON_NAME] | Grandi Nomi (10') - Promo Evento WeShort" at bounding box center [380, 134] width 292 height 13
paste textarea "Promo Evento WeShort"
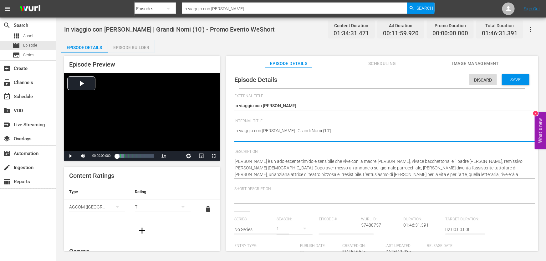
type textarea "Promo Evento WeShort In viaggio con [PERSON_NAME] | Grandi Nomi (10') -"
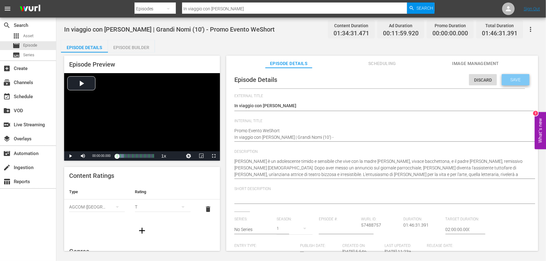
click at [509, 81] on span "Save" at bounding box center [515, 79] width 20 height 5
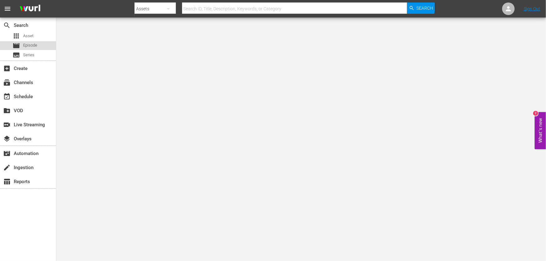
click at [31, 45] on span "Episode" at bounding box center [30, 45] width 14 height 6
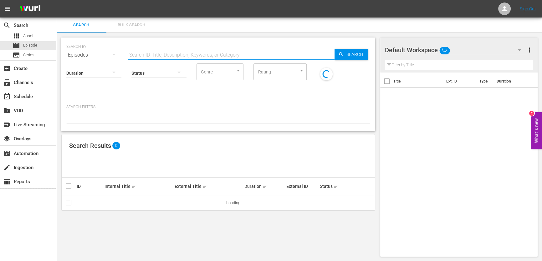
click at [167, 50] on input "text" at bounding box center [231, 55] width 207 height 15
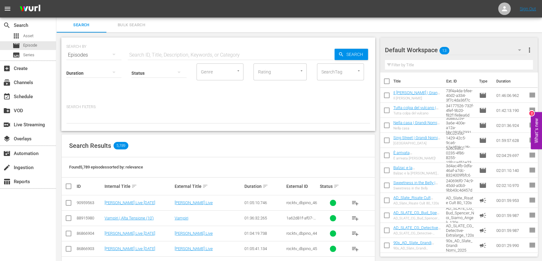
click at [493, 57] on div "Default Workspace 13" at bounding box center [456, 50] width 142 height 18
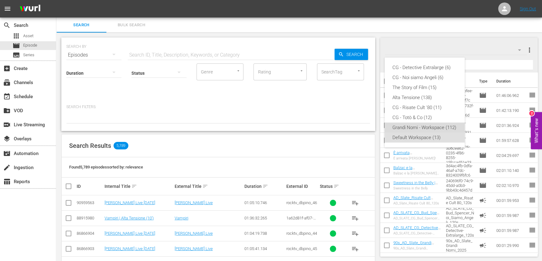
click at [422, 123] on div "Grandi Nomi - Workspace (112)" at bounding box center [424, 128] width 65 height 10
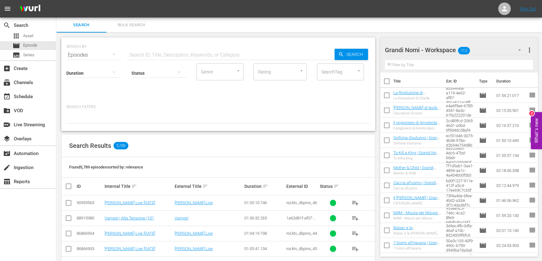
click at [191, 51] on input "text" at bounding box center [231, 55] width 207 height 15
paste input "Promo Evento WeShort"
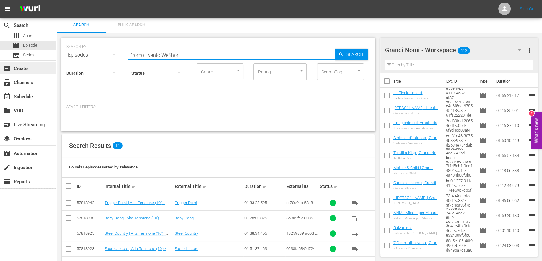
drag, startPoint x: 182, startPoint y: 52, endPoint x: 34, endPoint y: 64, distance: 149.0
click at [56, 0] on div "search Search apps Asset movie Episode subtitles Series add_box Create subscrip…" at bounding box center [298, 0] width 485 height 0
paste input "In viaggio con [PERSON_NAME]"
type input "In viaggio con [PERSON_NAME]"
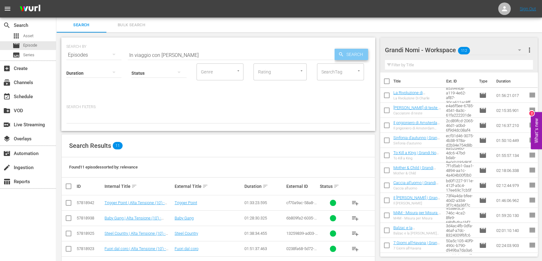
click at [350, 52] on span "Search" at bounding box center [356, 54] width 24 height 11
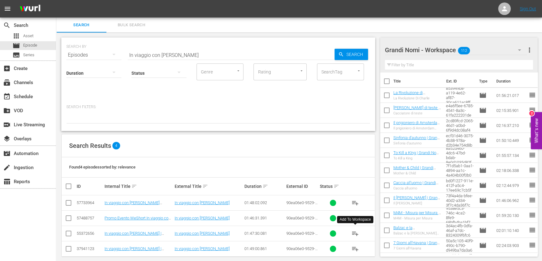
click at [353, 234] on span "playlist_add" at bounding box center [355, 234] width 8 height 8
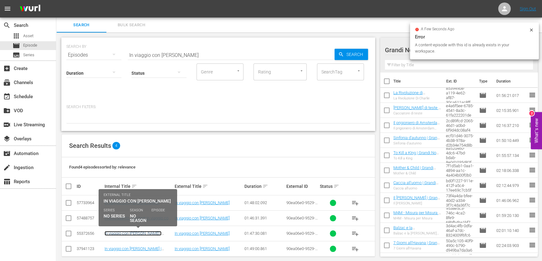
click at [148, 234] on link "In viaggio con [PERSON_NAME] | Grandi Nomi (10')" at bounding box center [132, 235] width 57 height 9
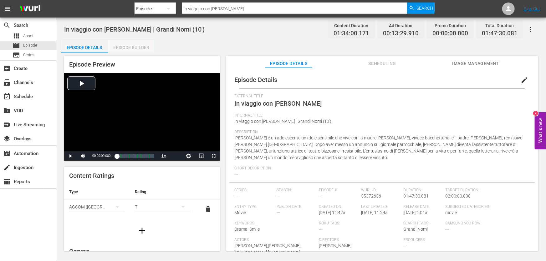
click at [147, 43] on div "Episode Builder" at bounding box center [131, 47] width 47 height 15
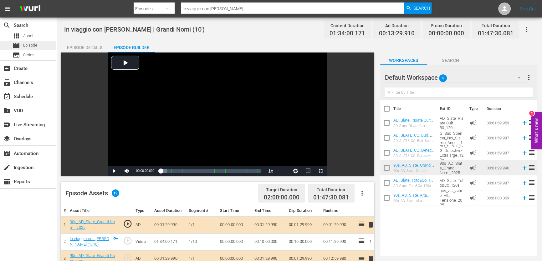
click at [33, 44] on span "Episode" at bounding box center [30, 45] width 14 height 6
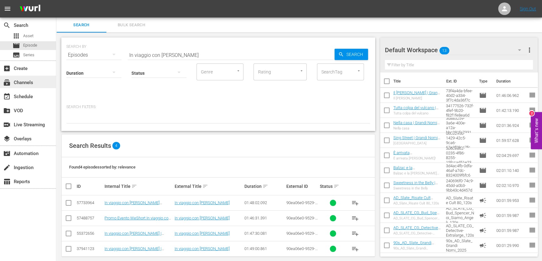
drag, startPoint x: 172, startPoint y: 55, endPoint x: 31, endPoint y: 79, distance: 142.7
click at [56, 0] on div "search Search apps Asset movie Episode subtitles Series add_box Create subscrip…" at bounding box center [298, 0] width 485 height 0
paste input "Mr. Nobody"
click at [375, 51] on div "SEARCH BY Search By Episodes Search ID, Title, Description, Keywords, or Catego…" at bounding box center [218, 84] width 314 height 93
click at [360, 54] on span "Search" at bounding box center [356, 54] width 24 height 11
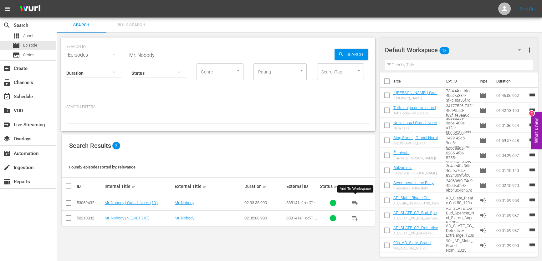
click at [349, 200] on button "playlist_add" at bounding box center [354, 202] width 15 height 15
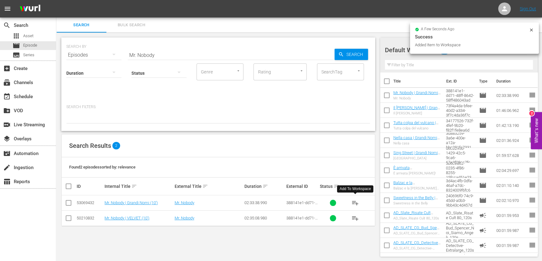
click at [472, 58] on div "Filter by Title" at bounding box center [459, 65] width 148 height 15
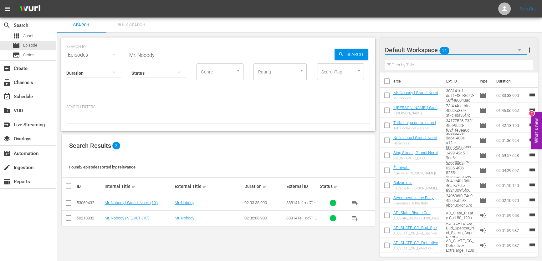
click at [520, 45] on button "button" at bounding box center [519, 50] width 15 height 15
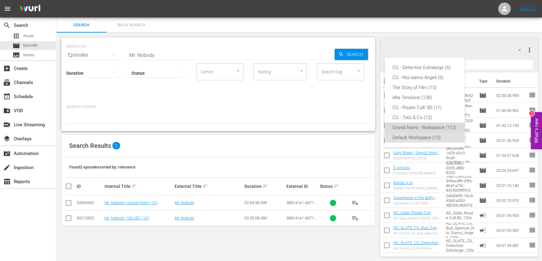
click at [425, 124] on div "Grandi Nomi - Workspace (112)" at bounding box center [424, 128] width 65 height 10
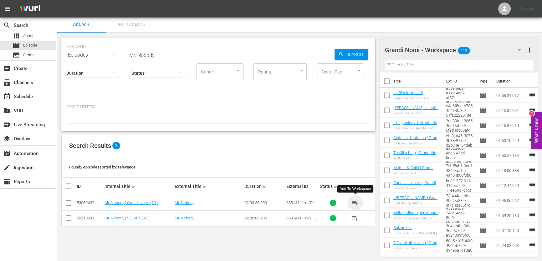
click at [354, 205] on span "playlist_add" at bounding box center [355, 203] width 8 height 8
drag, startPoint x: 124, startPoint y: 68, endPoint x: 28, endPoint y: 84, distance: 97.0
click at [56, 0] on div "search Search apps Asset movie Episode subtitles Series add_box Create subscrip…" at bounding box center [298, 0] width 485 height 0
paste input "Carissimi nemici"
click at [356, 49] on span "Search" at bounding box center [356, 54] width 24 height 11
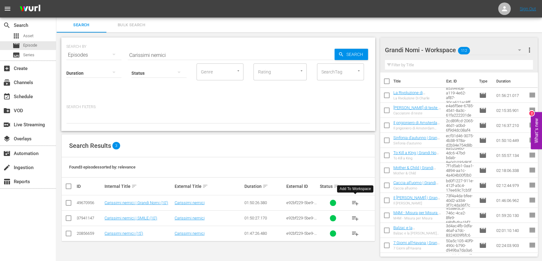
click at [360, 205] on button "playlist_add" at bounding box center [354, 202] width 15 height 15
drag, startPoint x: 178, startPoint y: 58, endPoint x: 33, endPoint y: 74, distance: 145.4
click at [56, 0] on div "search Search apps Asset movie Episode subtitles Series add_box Create subscrip…" at bounding box center [298, 0] width 485 height 0
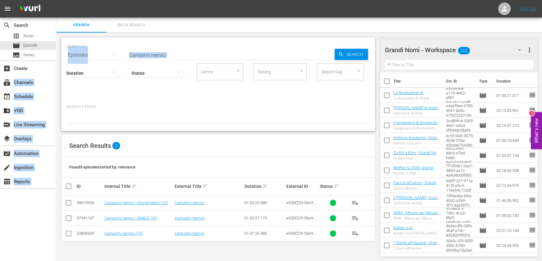
click at [137, 57] on input "Carissimi nemici" at bounding box center [231, 55] width 207 height 15
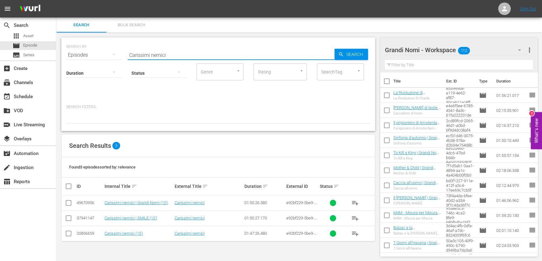
click at [140, 53] on input "Carissimi nemici" at bounding box center [231, 55] width 207 height 15
paste input "La Scelta di Barbara"
type input "La Scelta di Barbara"
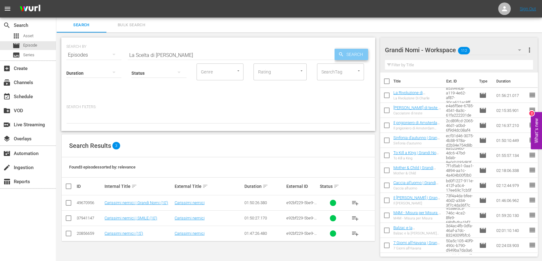
click at [353, 53] on span "Search" at bounding box center [356, 54] width 24 height 11
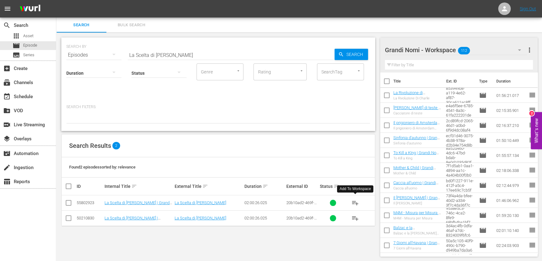
click at [349, 200] on button "playlist_add" at bounding box center [354, 202] width 15 height 15
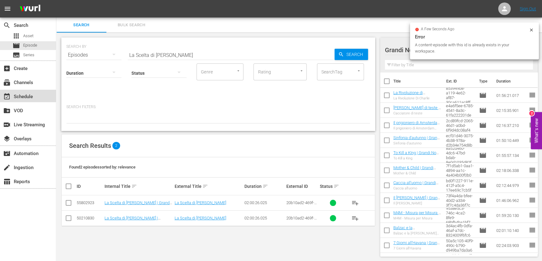
click at [36, 93] on div "event_available Schedule" at bounding box center [28, 96] width 56 height 13
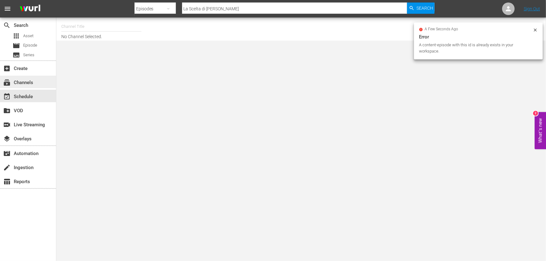
click at [34, 85] on div "subscriptions Channels" at bounding box center [28, 82] width 56 height 13
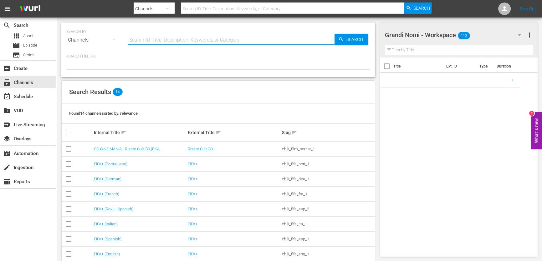
click at [140, 36] on input "text" at bounding box center [231, 40] width 207 height 15
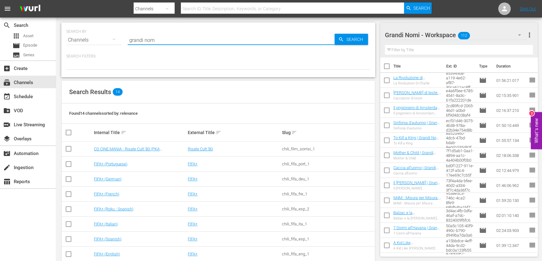
type input "grandi nomi"
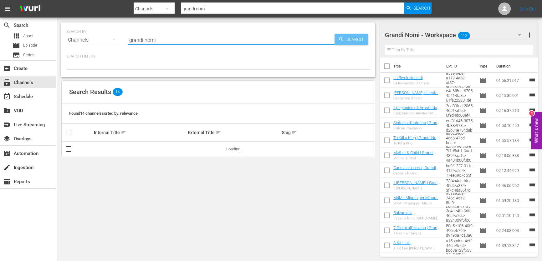
type input "grandi nomi"
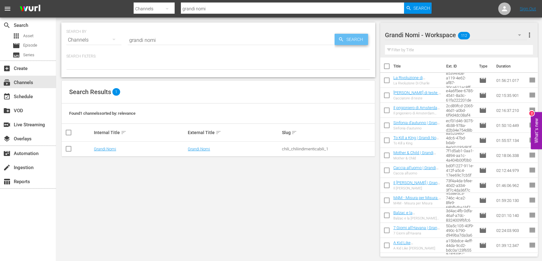
click at [350, 38] on span "Search" at bounding box center [356, 39] width 24 height 11
click at [105, 152] on td "Grandi Nomi" at bounding box center [140, 149] width 94 height 15
click at [105, 150] on link "Grandi Nomi" at bounding box center [105, 149] width 22 height 5
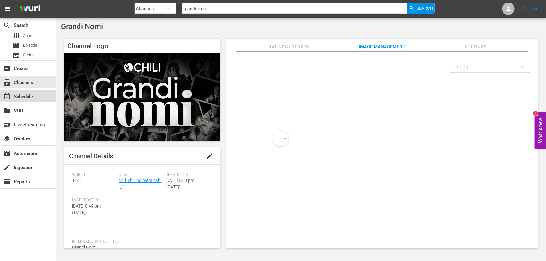
click at [39, 98] on div "event_available Schedule" at bounding box center [28, 96] width 56 height 13
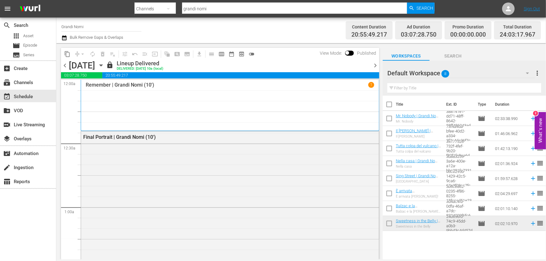
click at [370, 65] on div at bounding box center [370, 65] width 3 height 11
click at [373, 65] on span "chevron_right" at bounding box center [375, 66] width 8 height 8
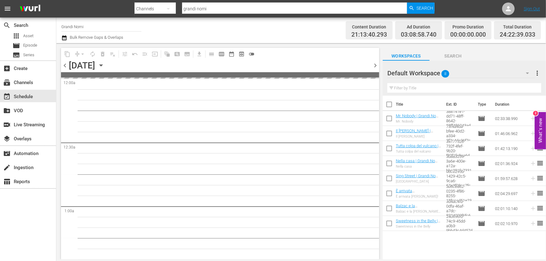
click at [373, 65] on span "chevron_right" at bounding box center [375, 66] width 8 height 8
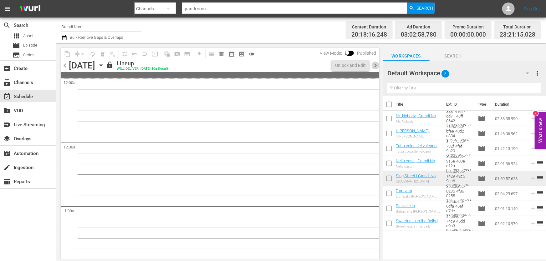
click at [373, 65] on span "chevron_right" at bounding box center [375, 66] width 8 height 8
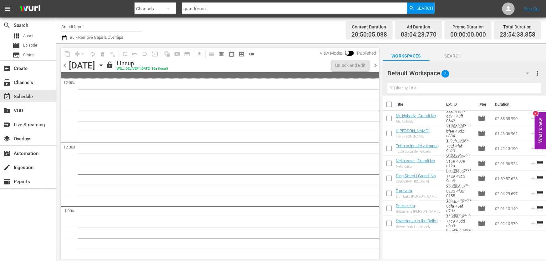
click at [373, 65] on span "chevron_right" at bounding box center [375, 66] width 8 height 8
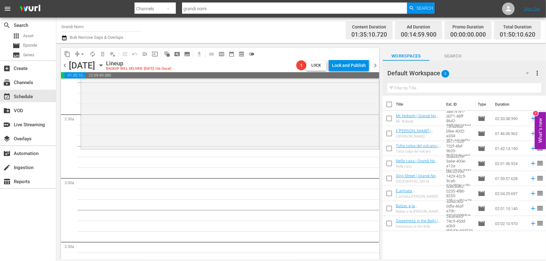
scroll to position [199, 0]
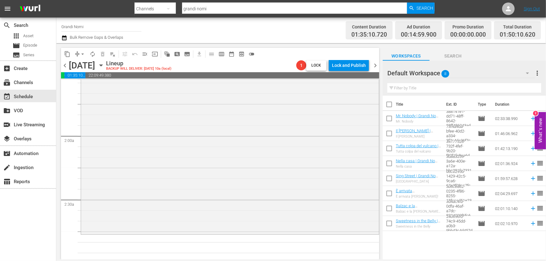
click at [470, 75] on div "Default Workspace 8" at bounding box center [461, 73] width 148 height 18
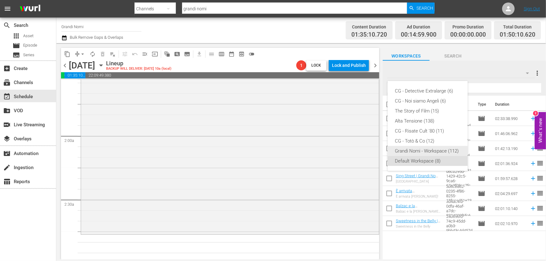
click at [431, 149] on div "Grandi Nomi - Workspace (112)" at bounding box center [427, 151] width 65 height 10
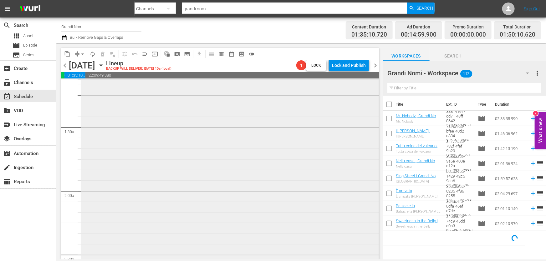
scroll to position [85, 0]
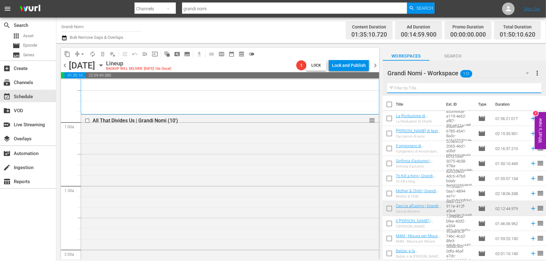
drag, startPoint x: 456, startPoint y: 92, endPoint x: 411, endPoint y: 98, distance: 46.0
click at [411, 97] on div "Grandi Nomi - Workspace 112 Grandi Nomi - Workspace more_vert Filter by Title T…" at bounding box center [463, 162] width 163 height 202
paste input "To Kill a King"
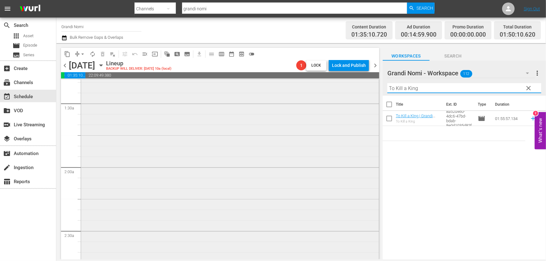
scroll to position [227, 0]
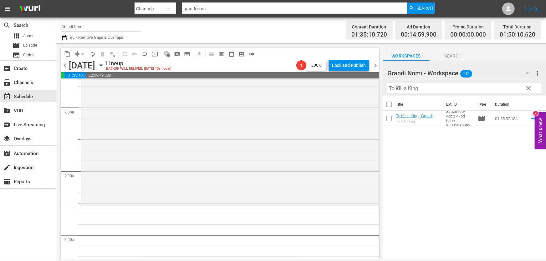
click at [527, 119] on td at bounding box center [531, 118] width 9 height 15
click at [529, 118] on icon at bounding box center [532, 118] width 7 height 7
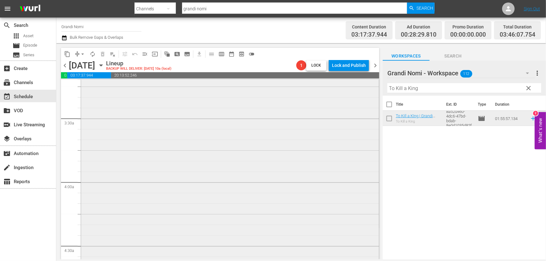
scroll to position [483, 0]
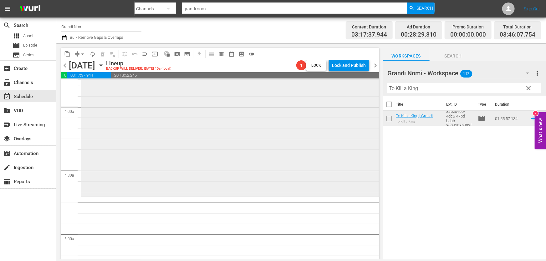
drag, startPoint x: 423, startPoint y: 88, endPoint x: 259, endPoint y: 119, distance: 167.3
click at [259, 119] on div "content_copy compress arrow_drop_down autorenew_outlined delete_forever_outline…" at bounding box center [300, 151] width 489 height 216
paste input "he greatest movie ever sold"
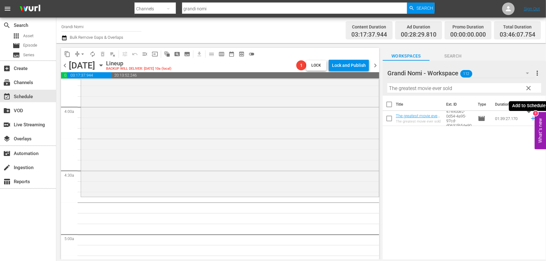
click at [529, 121] on icon at bounding box center [532, 118] width 7 height 7
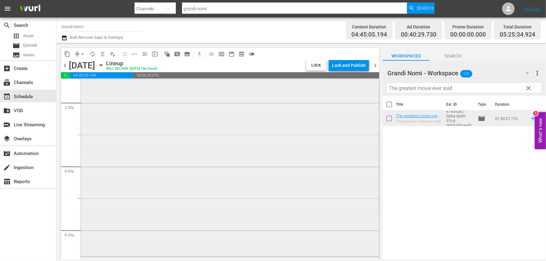
scroll to position [313, 0]
drag, startPoint x: 466, startPoint y: 88, endPoint x: 242, endPoint y: 123, distance: 226.6
click at [242, 123] on div "content_copy compress arrow_drop_down autorenew_outlined delete_forever_outline…" at bounding box center [300, 151] width 489 height 216
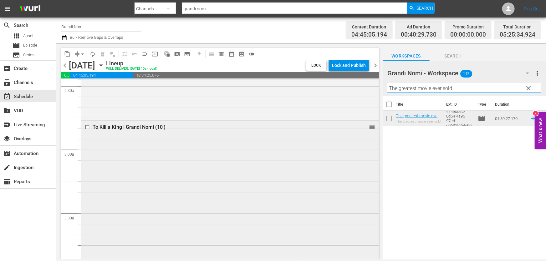
paste input "Sinfonia D'Autunno"
click at [529, 118] on icon at bounding box center [532, 118] width 7 height 7
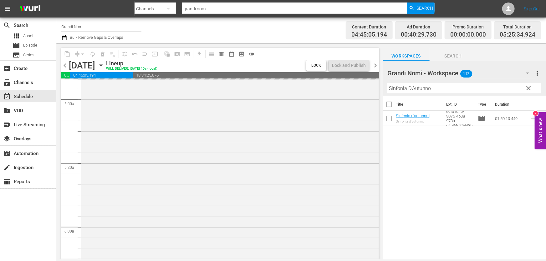
scroll to position [682, 0]
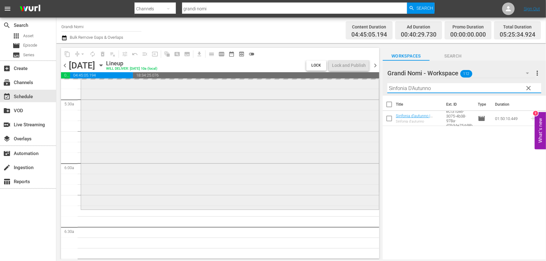
drag, startPoint x: 448, startPoint y: 84, endPoint x: 216, endPoint y: 104, distance: 232.6
click at [232, 98] on div "content_copy compress arrow_drop_down autorenew_outlined delete_forever_outline…" at bounding box center [300, 151] width 489 height 216
paste input "Il prigioniero di Amsterdam (aka Corrispondente 17)"
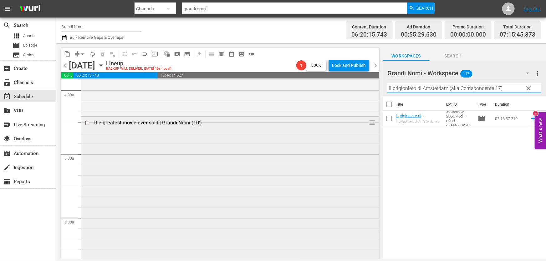
scroll to position [653, 0]
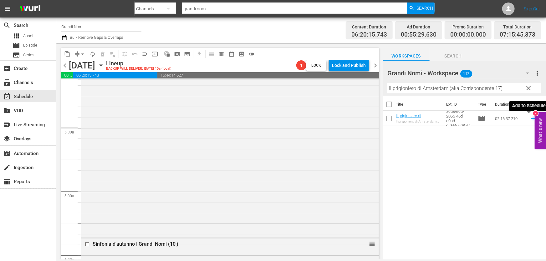
click at [531, 122] on icon at bounding box center [532, 118] width 7 height 7
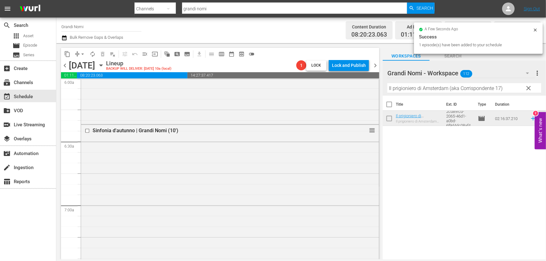
scroll to position [910, 0]
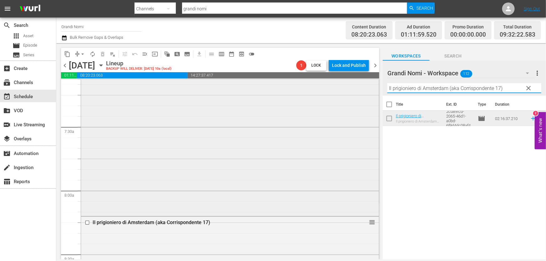
drag, startPoint x: 516, startPoint y: 89, endPoint x: 247, endPoint y: 137, distance: 272.8
click at [265, 132] on div "content_copy compress arrow_drop_down autorenew_outlined delete_forever_outline…" at bounding box center [300, 151] width 489 height 216
paste input "Critical Thinking"
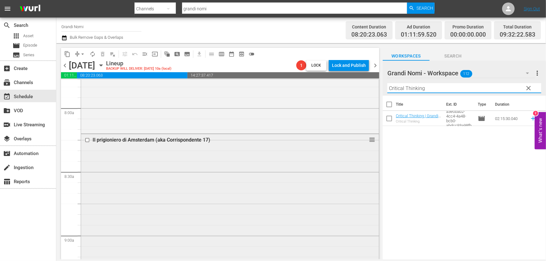
scroll to position [1080, 0]
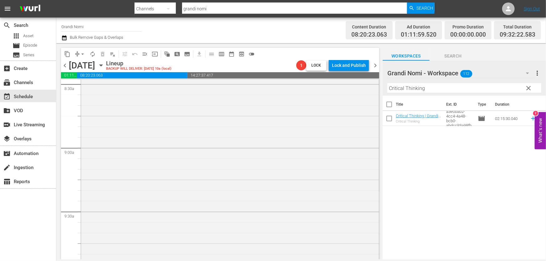
drag, startPoint x: 528, startPoint y: 118, endPoint x: 524, endPoint y: 118, distance: 4.7
click at [531, 118] on icon at bounding box center [533, 119] width 4 height 4
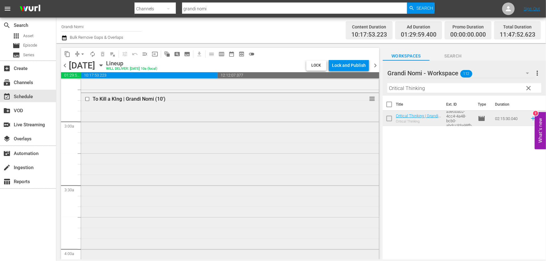
scroll to position [284, 0]
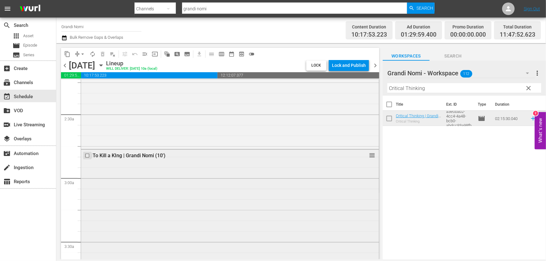
click at [88, 155] on input "checkbox" at bounding box center [88, 155] width 7 height 5
click at [105, 51] on span "delete_forever_outlined" at bounding box center [102, 54] width 6 height 6
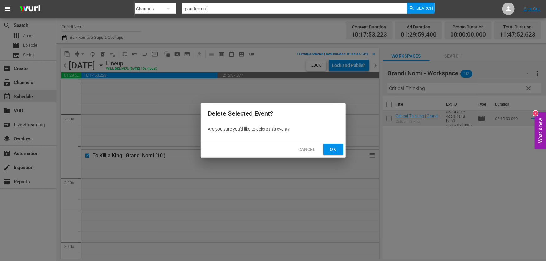
click at [331, 149] on span "Ok" at bounding box center [333, 150] width 10 height 8
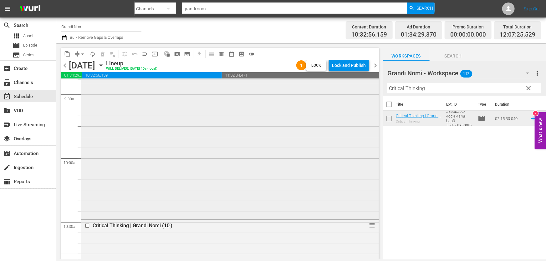
scroll to position [1251, 0]
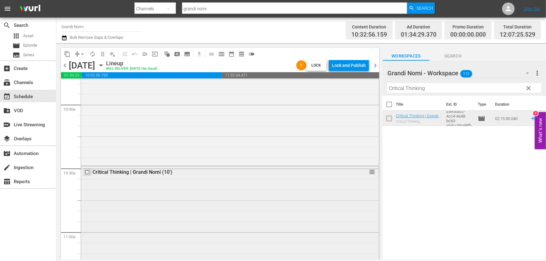
click at [89, 172] on input "checkbox" at bounding box center [88, 171] width 7 height 5
click at [103, 53] on span "delete_forever_outlined" at bounding box center [102, 54] width 6 height 6
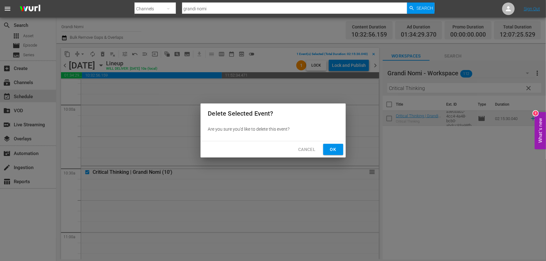
drag, startPoint x: 336, startPoint y: 149, endPoint x: 277, endPoint y: 191, distance: 71.9
click at [336, 150] on span "Ok" at bounding box center [333, 150] width 10 height 8
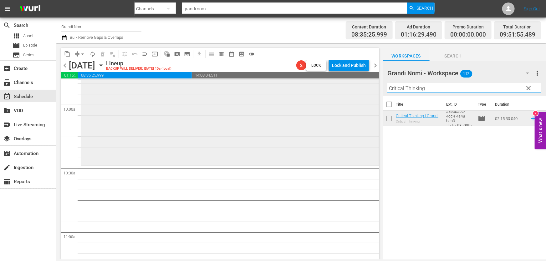
drag, startPoint x: 440, startPoint y: 86, endPoint x: 259, endPoint y: 115, distance: 183.6
click at [259, 115] on div "content_copy compress arrow_drop_down autorenew_outlined delete_forever_outline…" at bounding box center [300, 151] width 489 height 216
paste input "To Kill a K"
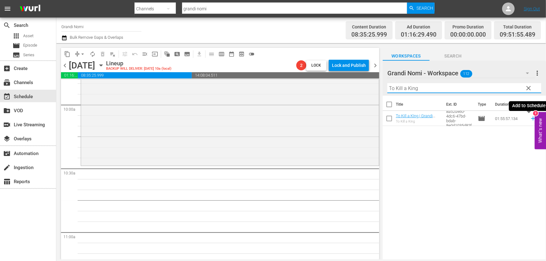
type input "To Kill a King"
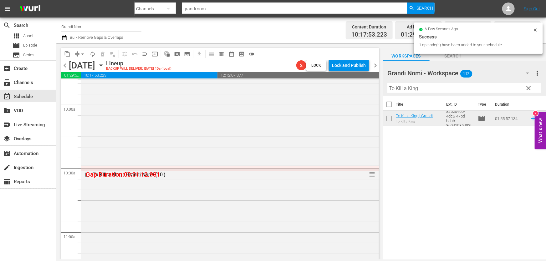
click at [62, 39] on icon "button" at bounding box center [64, 38] width 6 height 8
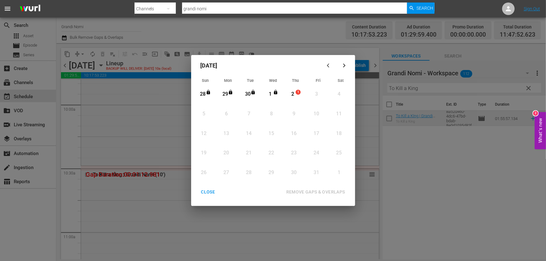
click at [295, 96] on div "2" at bounding box center [293, 94] width 8 height 7
click at [305, 191] on div "REMOVE GAPS & OVERLAPS" at bounding box center [315, 192] width 69 height 8
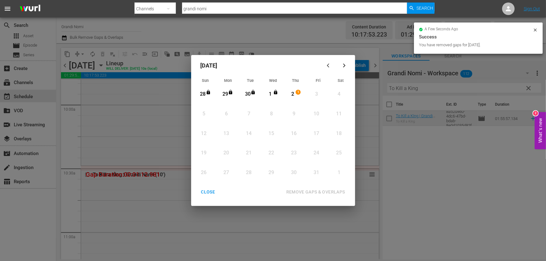
click at [208, 190] on div "CLOSE" at bounding box center [208, 192] width 24 height 8
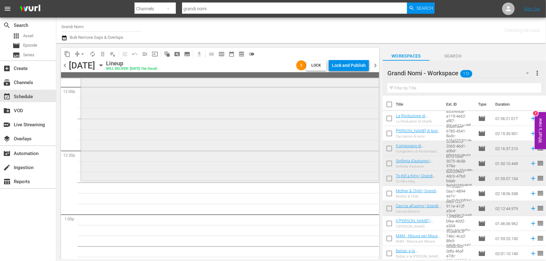
scroll to position [1563, 0]
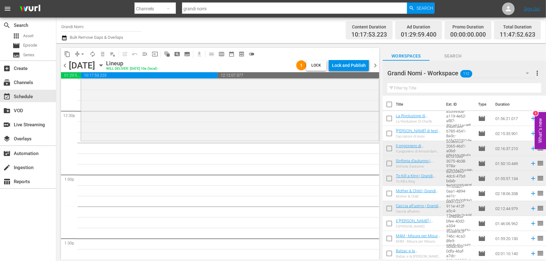
click at [444, 84] on input "text" at bounding box center [464, 88] width 154 height 10
paste input "Cacciatore di teste"
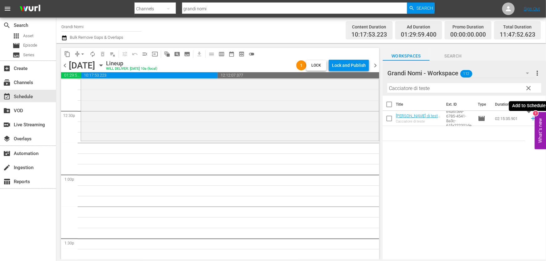
click at [530, 120] on icon at bounding box center [532, 118] width 7 height 7
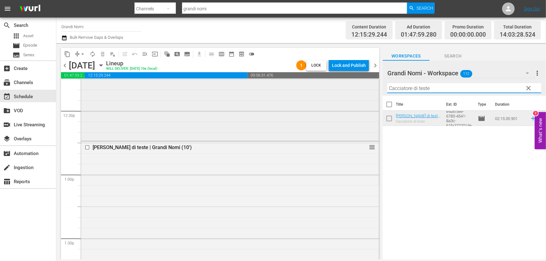
drag, startPoint x: 452, startPoint y: 86, endPoint x: 197, endPoint y: 138, distance: 260.7
click at [200, 137] on div "content_copy compress arrow_drop_down autorenew_outlined delete_forever_outline…" at bounding box center [300, 151] width 489 height 216
drag, startPoint x: 447, startPoint y: 89, endPoint x: 265, endPoint y: 120, distance: 185.5
click at [265, 120] on div "content_copy compress arrow_drop_down autorenew_outlined delete_forever_outline…" at bounding box center [300, 151] width 489 height 216
paste input "La rivoluzione di charli"
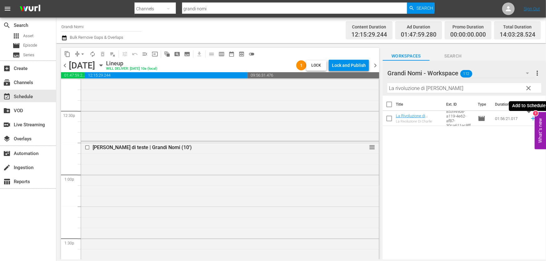
click at [531, 118] on icon at bounding box center [533, 119] width 4 height 4
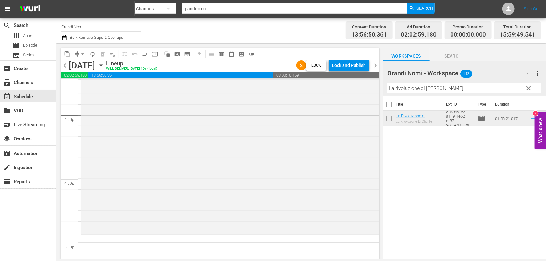
scroll to position [2075, 0]
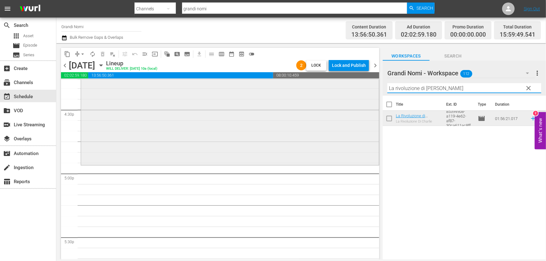
drag, startPoint x: 455, startPoint y: 85, endPoint x: 172, endPoint y: 123, distance: 285.8
click at [215, 114] on div "content_copy compress arrow_drop_down autorenew_outlined delete_forever_outline…" at bounding box center [300, 151] width 489 height 216
paste input "In viaggio con Ev"
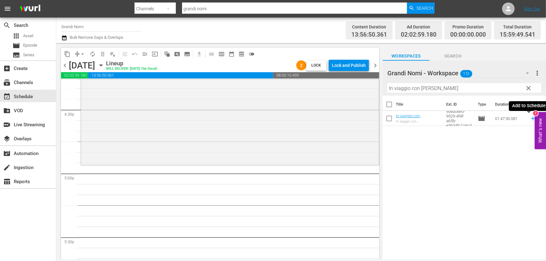
click at [530, 117] on icon at bounding box center [532, 118] width 7 height 7
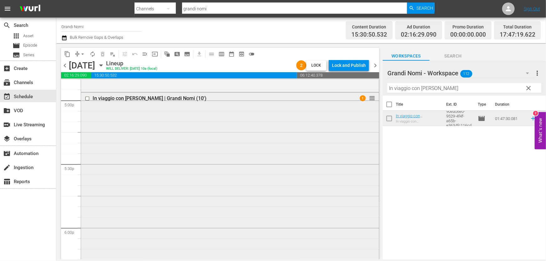
scroll to position [2245, 0]
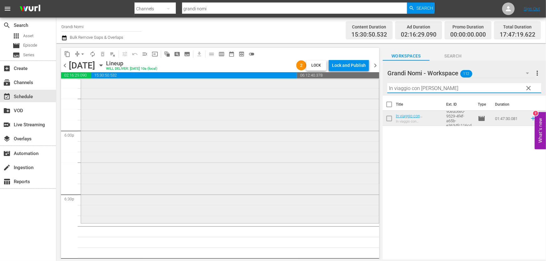
drag, startPoint x: 463, startPoint y: 92, endPoint x: 164, endPoint y: 126, distance: 300.8
click at [164, 126] on div "content_copy compress arrow_drop_down autorenew_outlined delete_forever_outline…" at bounding box center [300, 151] width 489 height 216
paste input "Mr. Nobody"
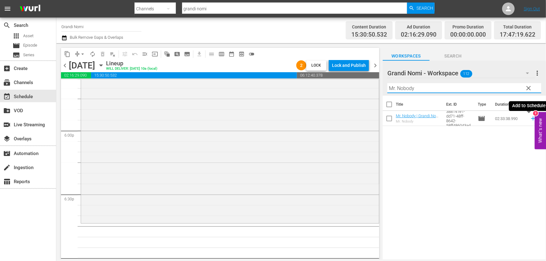
click at [529, 118] on icon at bounding box center [532, 118] width 7 height 7
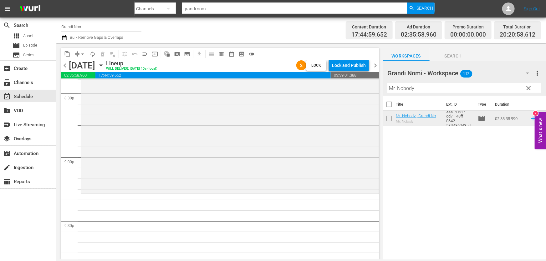
scroll to position [2643, 0]
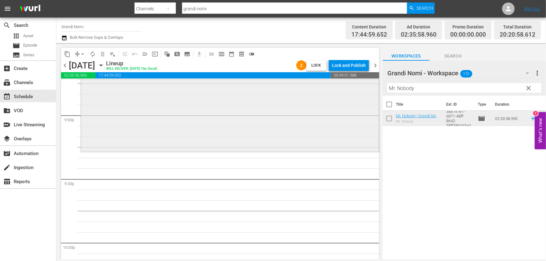
drag, startPoint x: 426, startPoint y: 87, endPoint x: 176, endPoint y: 120, distance: 252.9
click at [176, 120] on div "content_copy compress arrow_drop_down autorenew_outlined delete_forever_outline…" at bounding box center [300, 151] width 489 height 216
paste input "Carissimi nemici"
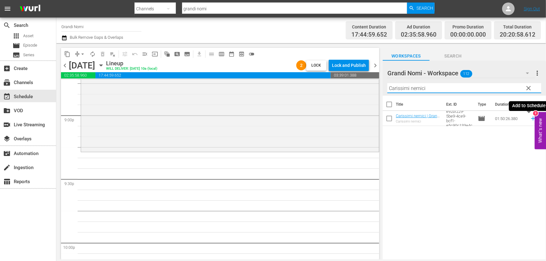
click at [531, 119] on icon at bounding box center [533, 119] width 4 height 4
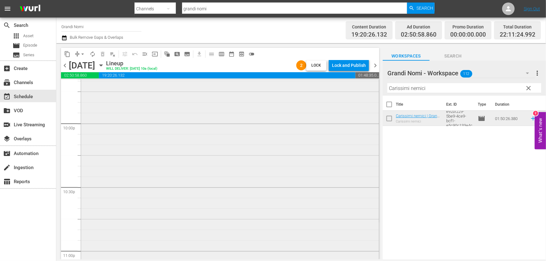
scroll to position [2814, 0]
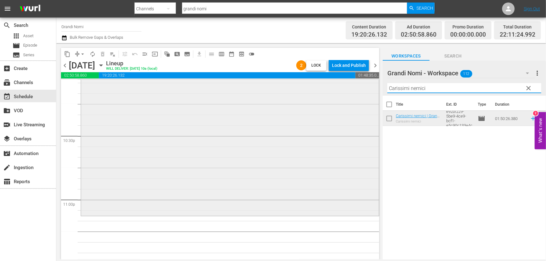
drag, startPoint x: 441, startPoint y: 86, endPoint x: 220, endPoint y: 119, distance: 223.5
click at [218, 116] on div "content_copy compress arrow_drop_down autorenew_outlined delete_forever_outline…" at bounding box center [300, 151] width 489 height 216
paste input "La Scelta di Barbara"
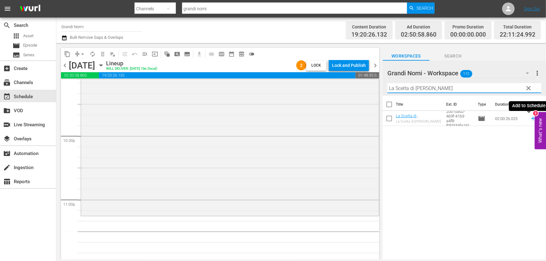
click at [529, 116] on icon at bounding box center [532, 118] width 7 height 7
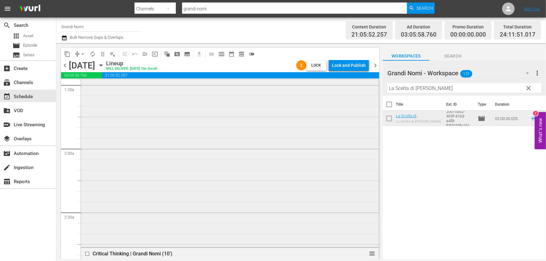
scroll to position [227, 0]
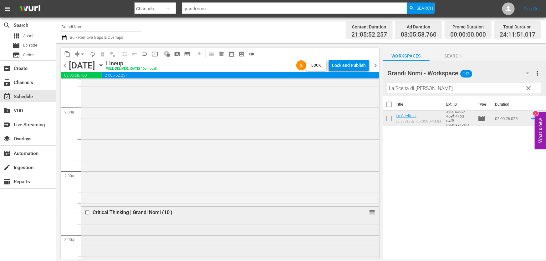
click at [88, 212] on input "checkbox" at bounding box center [88, 212] width 7 height 5
click at [100, 54] on span "delete_forever_outlined" at bounding box center [102, 54] width 6 height 6
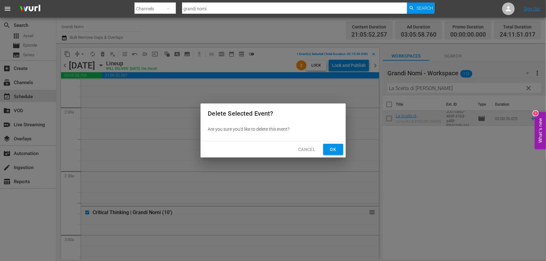
click at [334, 154] on button "Ok" at bounding box center [333, 150] width 20 height 12
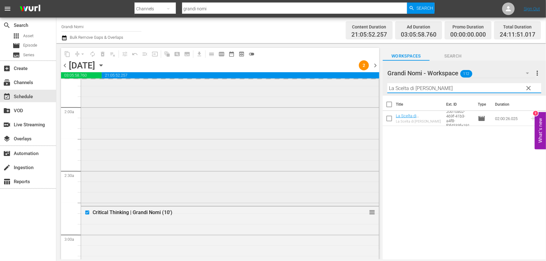
drag, startPoint x: 409, startPoint y: 88, endPoint x: 162, endPoint y: 120, distance: 248.4
click at [171, 119] on div "content_copy compress arrow_drop_down autorenew_outlined delete_forever_outline…" at bounding box center [300, 151] width 489 height 216
paste input "Il Gioco del Silenzio"
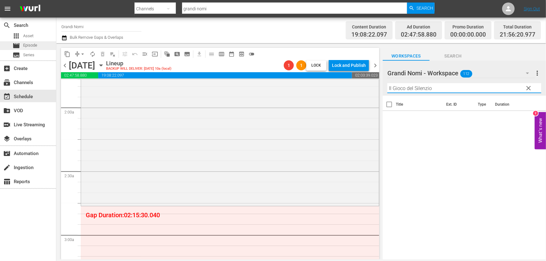
type input "Il Gioco del Silenzio"
click at [47, 45] on div "movie Episode" at bounding box center [28, 45] width 56 height 9
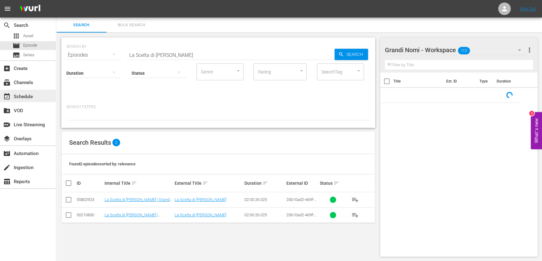
drag, startPoint x: 185, startPoint y: 57, endPoint x: 0, endPoint y: 94, distance: 188.9
click at [56, 0] on div "search Search apps Asset movie Episode subtitles Series add_box Create subscrip…" at bounding box center [298, 0] width 485 height 0
paste input "Il Gioco del Silenzio"
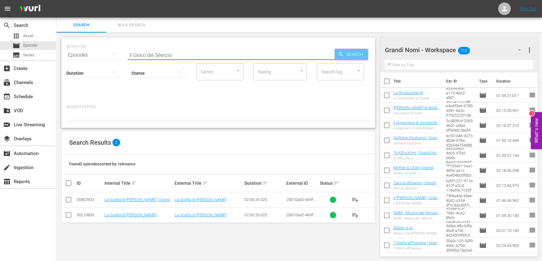
type input "Il Gioco del Silenzio"
click at [350, 55] on span "Search" at bounding box center [356, 54] width 24 height 11
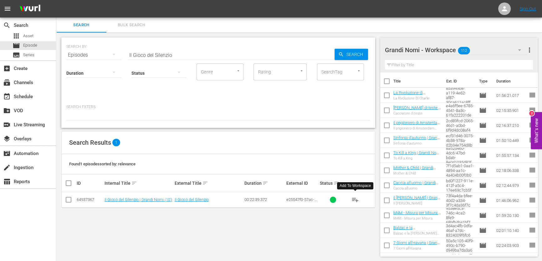
click at [359, 197] on button "playlist_add" at bounding box center [354, 199] width 15 height 15
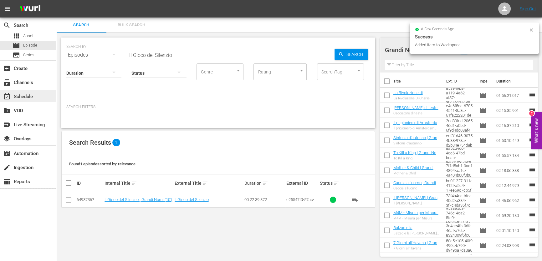
click at [27, 94] on div "event_available Schedule" at bounding box center [17, 96] width 35 height 6
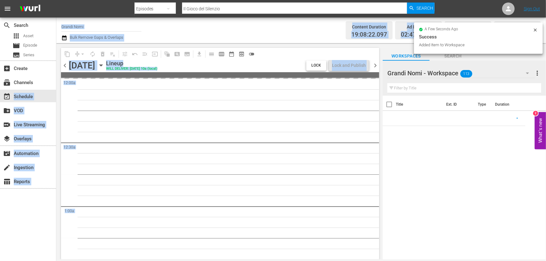
drag, startPoint x: 319, startPoint y: 110, endPoint x: 326, endPoint y: 126, distance: 17.8
click at [332, 0] on div "search Search apps Asset movie Episode subtitles Series add_box Create subscrip…" at bounding box center [300, 0] width 489 height 0
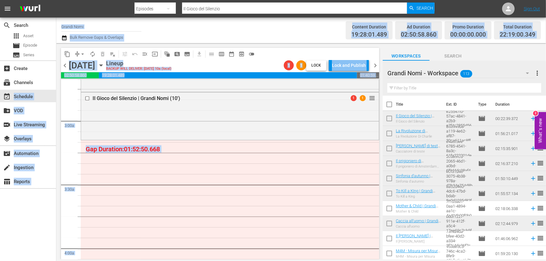
scroll to position [341, 0]
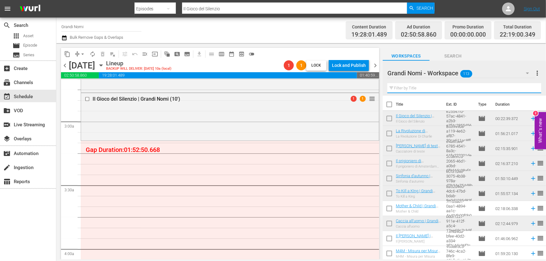
click at [452, 89] on input "text" at bounding box center [464, 88] width 154 height 10
paste input "Moby Dick"
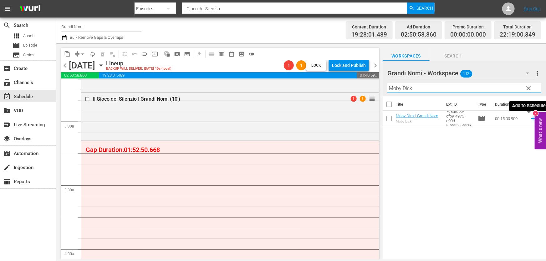
type input "Moby Dick"
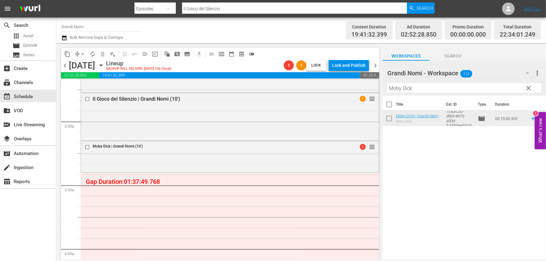
click at [66, 40] on icon "button" at bounding box center [64, 38] width 6 height 8
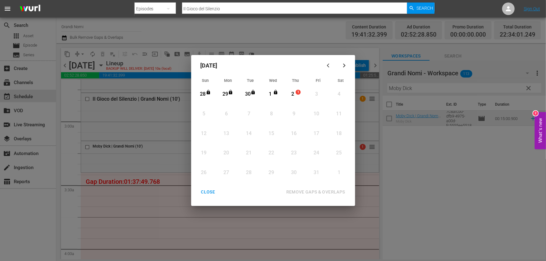
click at [292, 92] on div "2" at bounding box center [293, 94] width 8 height 7
click at [300, 190] on div "REMOVE GAPS & OVERLAPS" at bounding box center [315, 192] width 69 height 8
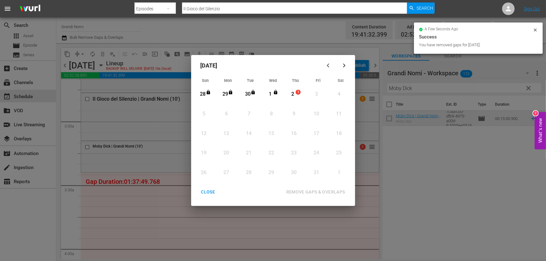
click at [209, 194] on div "CLOSE" at bounding box center [208, 192] width 24 height 8
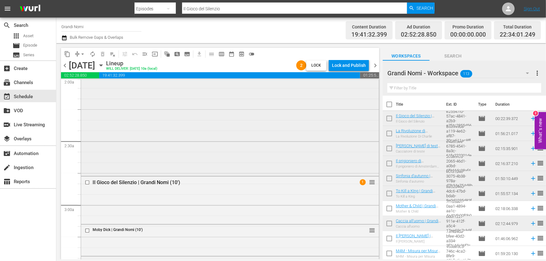
scroll to position [341, 0]
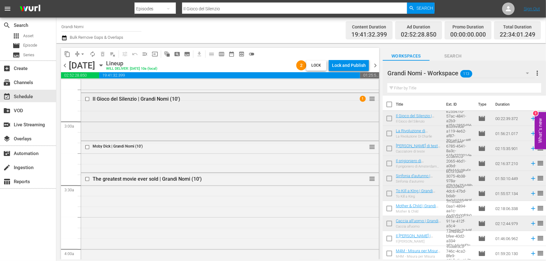
click at [90, 100] on input "checkbox" at bounding box center [88, 99] width 7 height 5
click at [88, 148] on input "checkbox" at bounding box center [88, 147] width 7 height 5
click at [87, 100] on input "checkbox" at bounding box center [88, 99] width 7 height 5
click at [88, 94] on div "Il Gioco del Silenzio | Grandi Nomi (10') 1 reorder" at bounding box center [230, 99] width 298 height 12
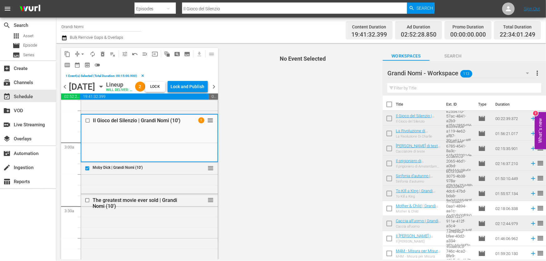
click at [88, 92] on div "[DATE]" at bounding box center [82, 87] width 26 height 10
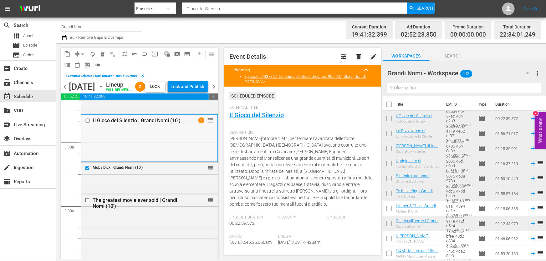
click at [86, 123] on input "checkbox" at bounding box center [88, 120] width 7 height 5
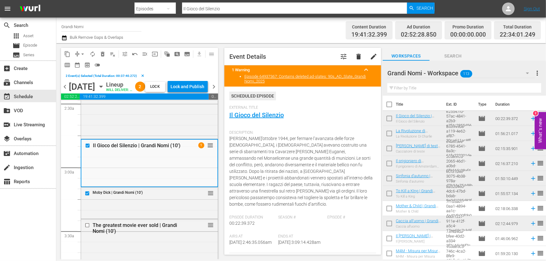
scroll to position [284, 0]
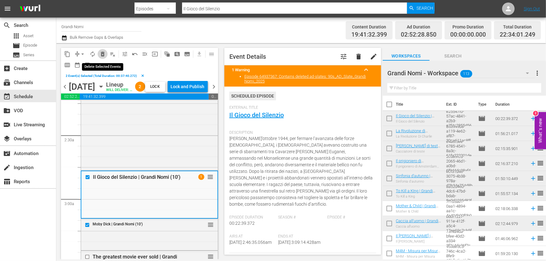
click at [103, 55] on span "delete_forever_outlined" at bounding box center [102, 54] width 6 height 6
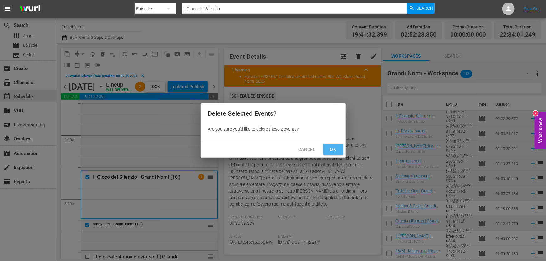
click at [333, 147] on span "Ok" at bounding box center [333, 150] width 10 height 8
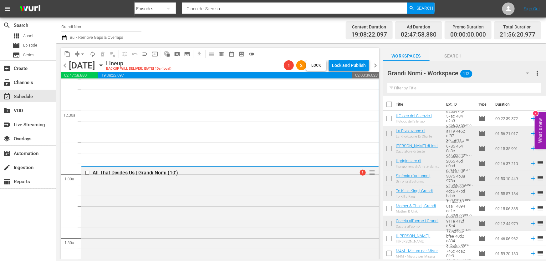
scroll to position [0, 0]
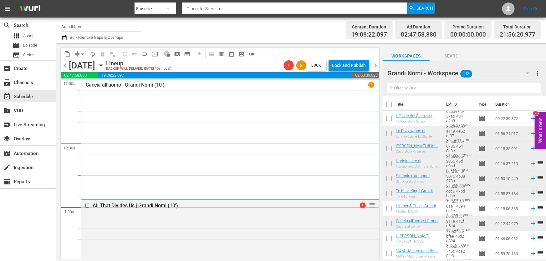
click at [408, 88] on input "text" at bounding box center [464, 88] width 154 height 10
paste input "The Girl in the Book"
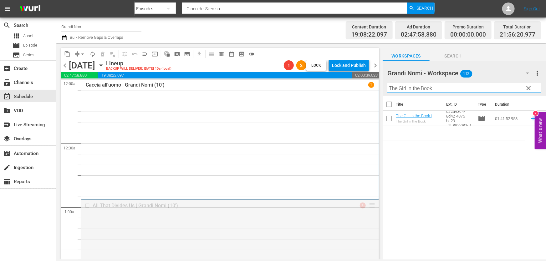
drag, startPoint x: 369, startPoint y: 204, endPoint x: 352, endPoint y: 270, distance: 67.7
click at [352, 261] on html "menu Search By Episodes Search ID, Title, Description, Keywords, or Category Il…" at bounding box center [273, 130] width 546 height 261
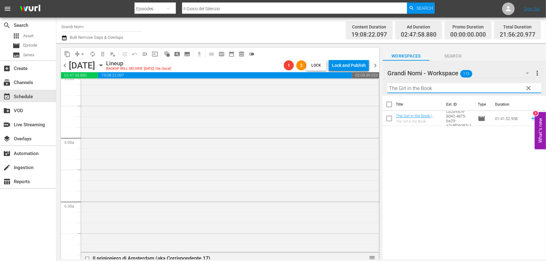
scroll to position [256, 0]
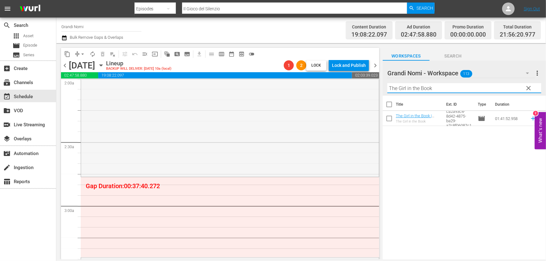
type input "The Girl in the Book"
click at [61, 40] on icon "button" at bounding box center [64, 38] width 6 height 8
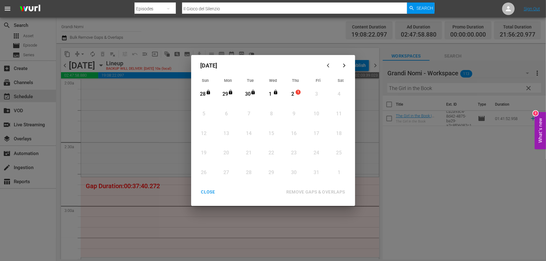
click at [294, 93] on div "2" at bounding box center [293, 94] width 8 height 7
click at [306, 189] on div "REMOVE GAPS & OVERLAPS" at bounding box center [315, 192] width 69 height 8
click at [211, 193] on div "CLOSE" at bounding box center [208, 192] width 24 height 8
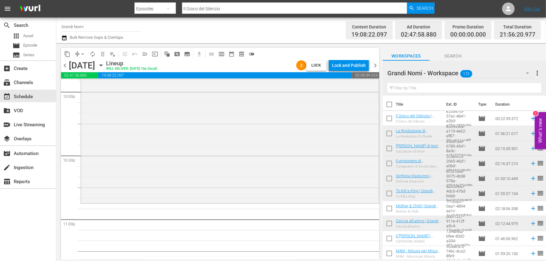
scroll to position [2820, 0]
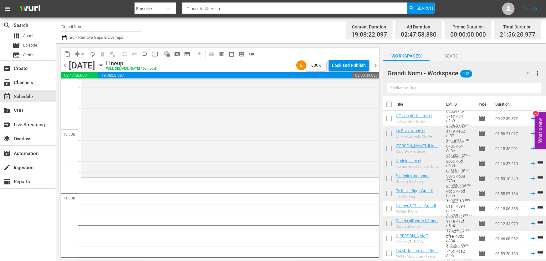
drag, startPoint x: 379, startPoint y: 90, endPoint x: 373, endPoint y: 246, distance: 156.4
click at [373, 246] on div "S N A P S N A P S N A P S N A P S N A P S N A P S N A P S N A P S N A P S N A P…" at bounding box center [220, 170] width 318 height 180
click at [426, 91] on input "text" at bounding box center [464, 88] width 154 height 10
click at [454, 91] on input "text" at bounding box center [464, 88] width 154 height 10
click at [407, 91] on input "text" at bounding box center [464, 88] width 154 height 10
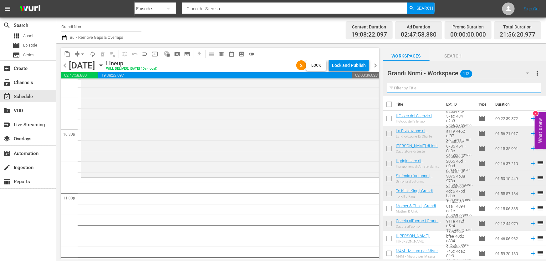
paste input "The Girl in the Book"
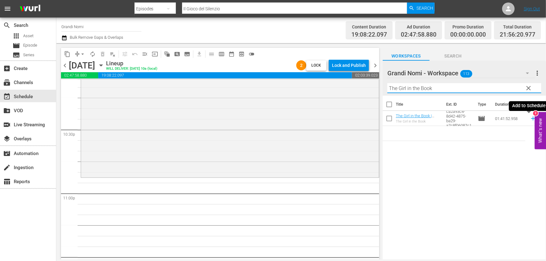
type input "The Girl in the Book"
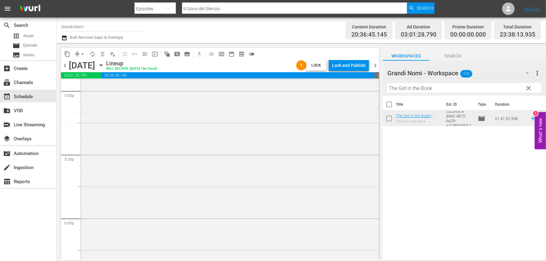
scroll to position [2089, 0]
click at [63, 39] on icon "button" at bounding box center [64, 38] width 6 height 8
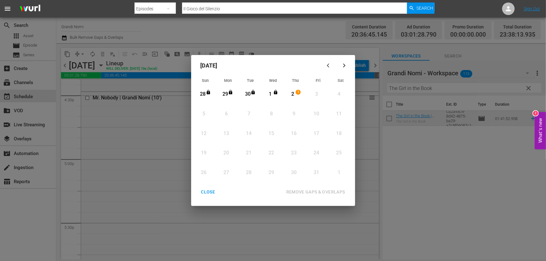
click at [290, 96] on div "2" at bounding box center [293, 94] width 8 height 7
click at [305, 185] on div "October 2025 Sun Mon Tue Wed Thu Fri Sat 28 View Lineup 29 View Lineup 30 View …" at bounding box center [273, 130] width 164 height 151
click at [305, 186] on button "REMOVE GAPS & OVERLAPS" at bounding box center [316, 192] width 74 height 12
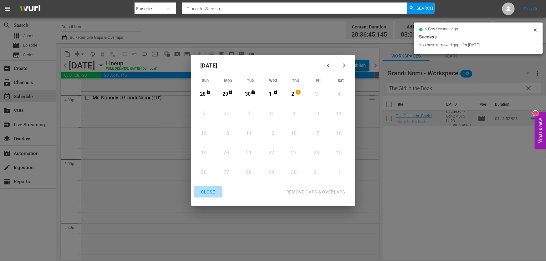
click at [209, 194] on div "CLOSE" at bounding box center [208, 192] width 24 height 8
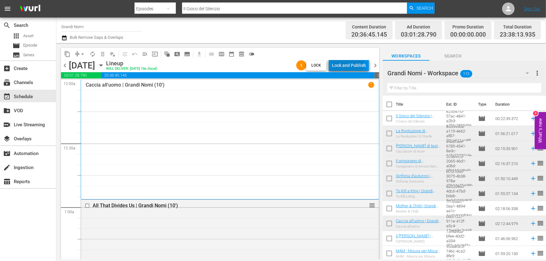
click at [344, 64] on div "Lock and Publish" at bounding box center [349, 65] width 34 height 11
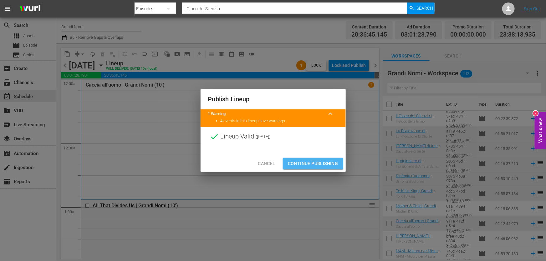
click at [319, 164] on span "Continue Publishing" at bounding box center [313, 164] width 50 height 8
